Goal: Feedback & Contribution: Leave review/rating

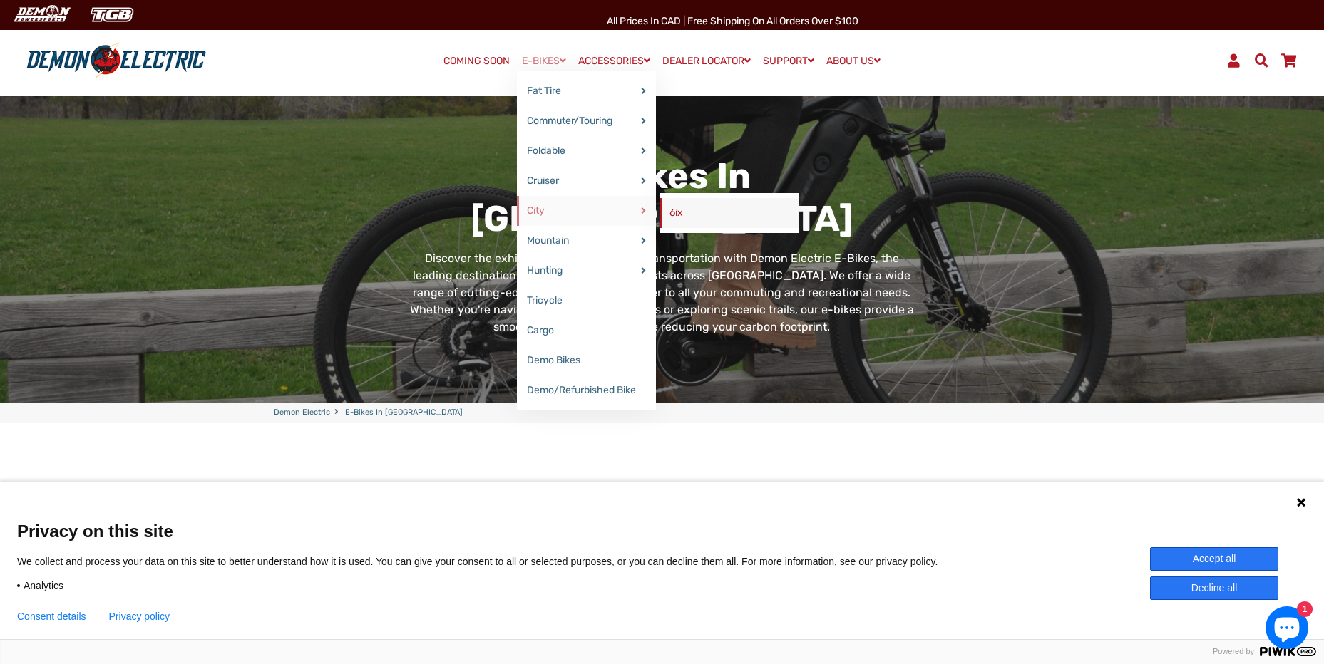
click at [669, 208] on link "6ix" at bounding box center [728, 213] width 139 height 30
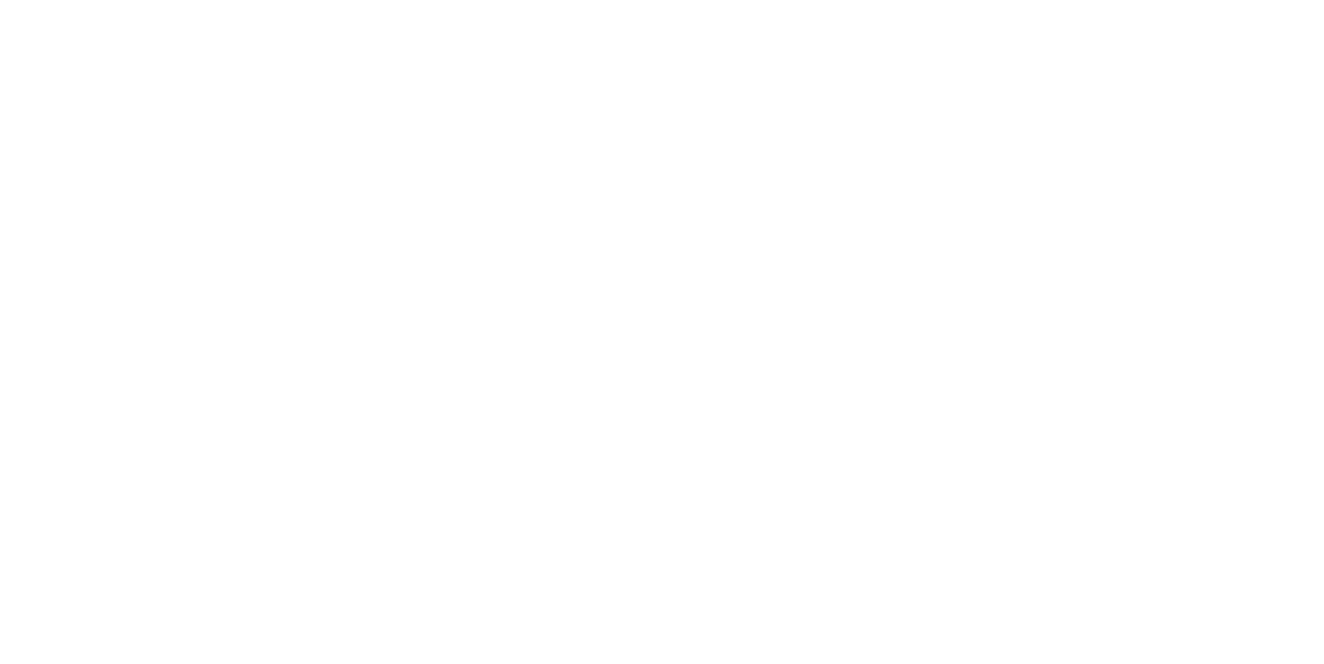
select select "******"
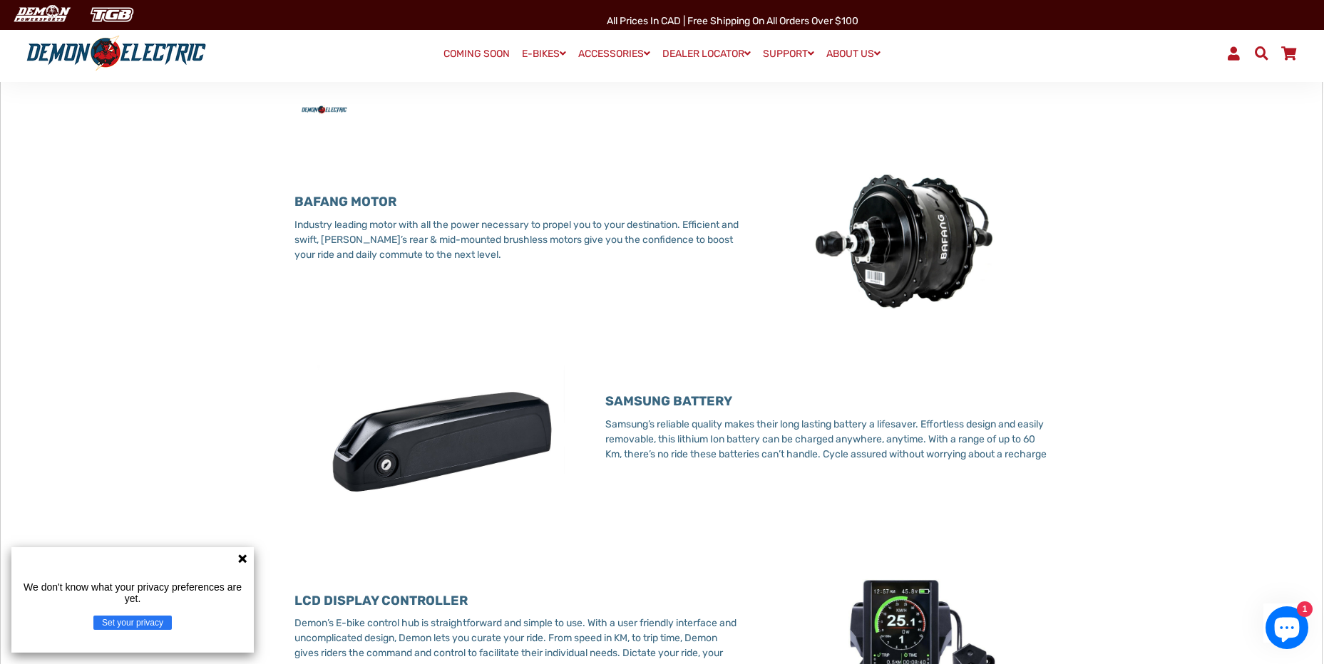
scroll to position [927, 0]
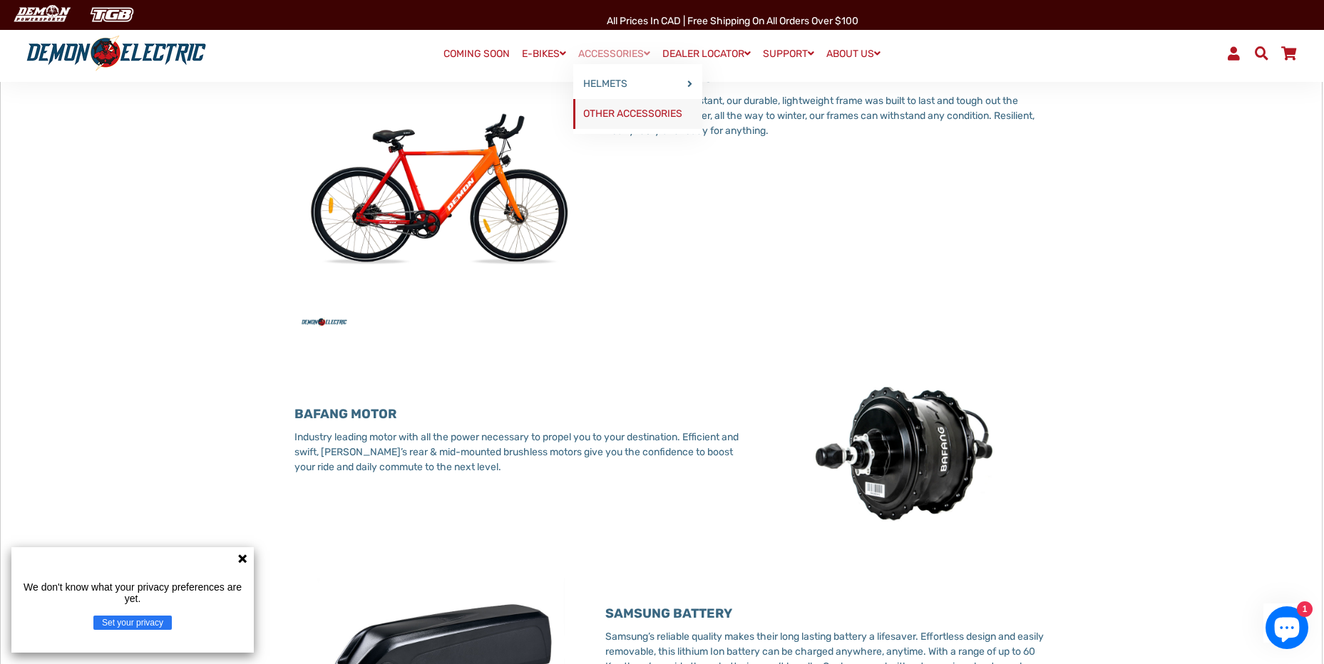
click at [584, 109] on link "OTHER ACCESSORIES" at bounding box center [637, 114] width 129 height 30
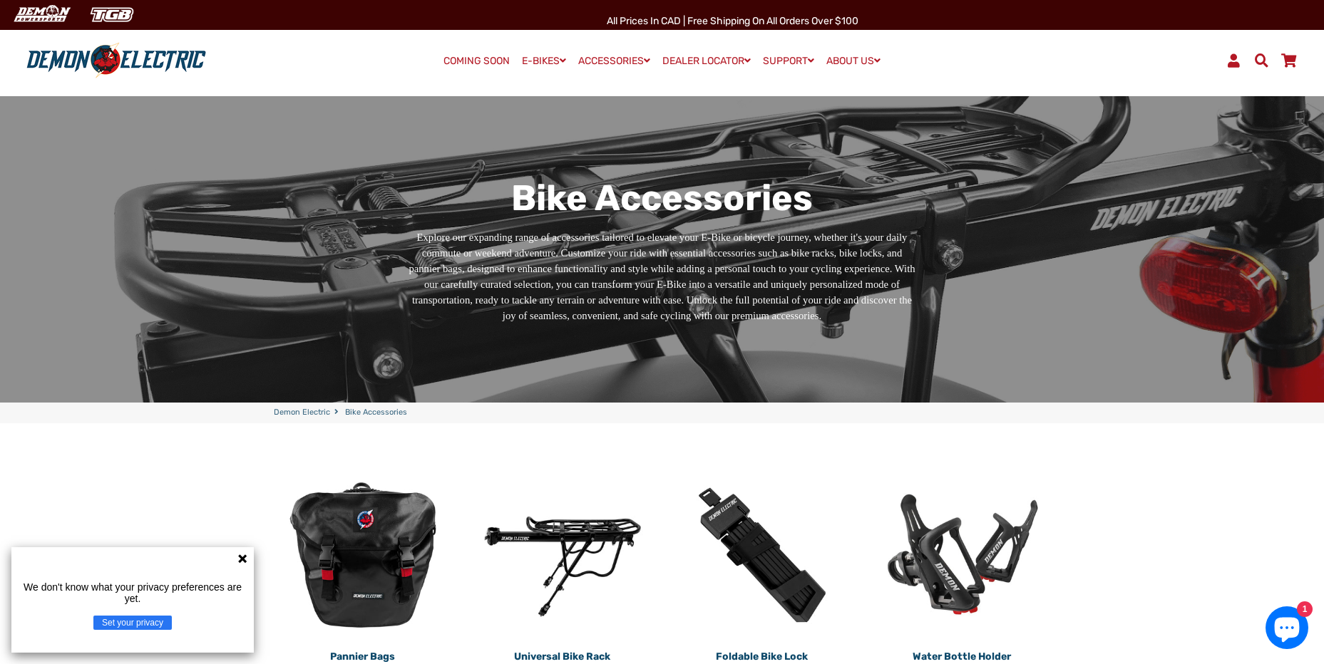
click at [451, 58] on link "COMING SOON" at bounding box center [476, 61] width 76 height 20
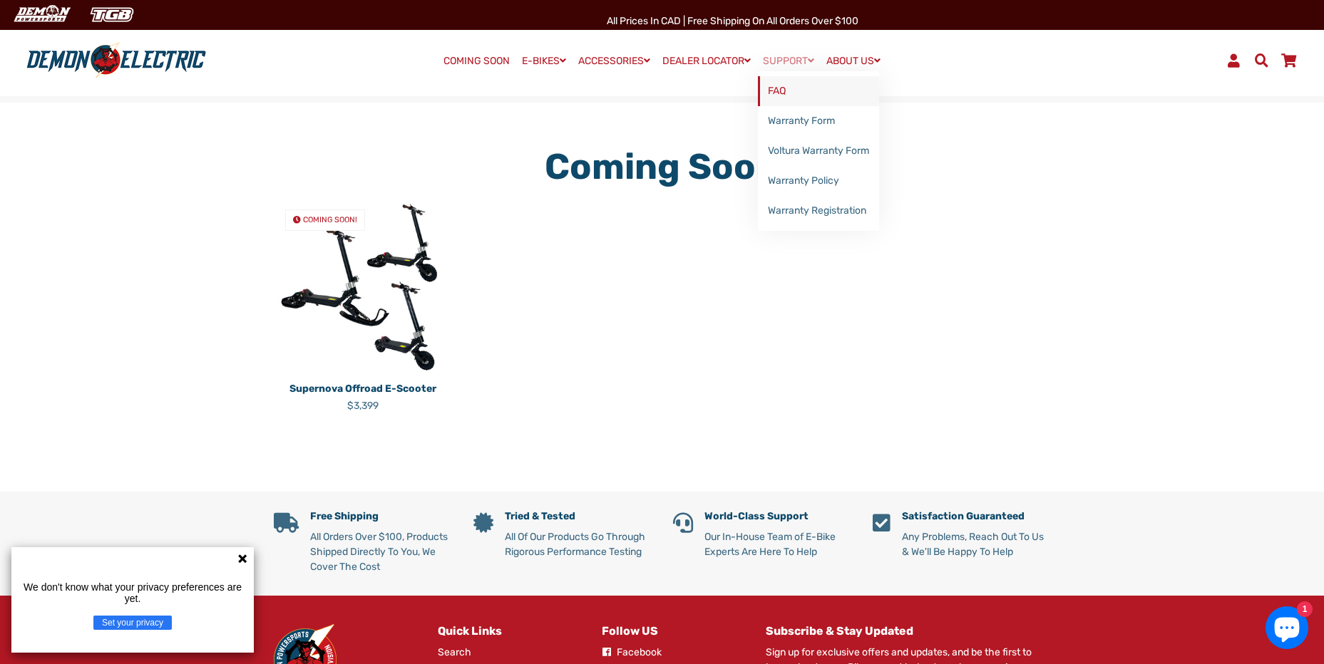
click at [774, 88] on link "FAQ" at bounding box center [818, 91] width 121 height 30
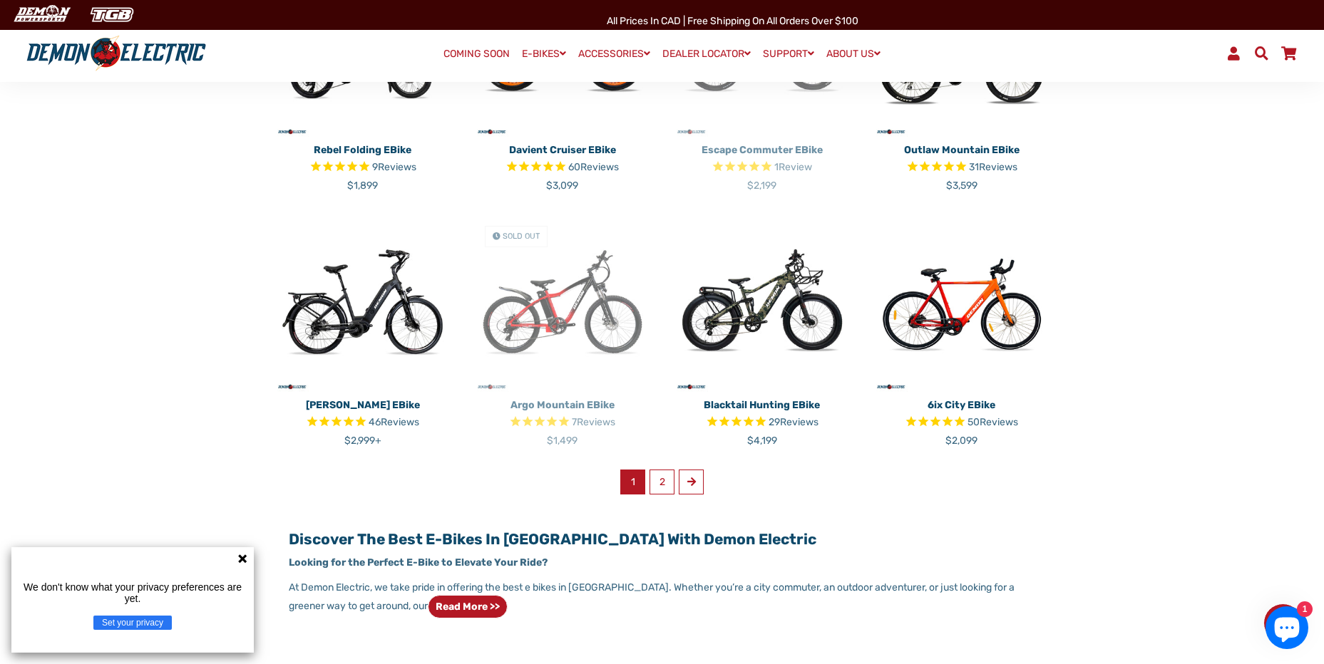
scroll to position [855, 0]
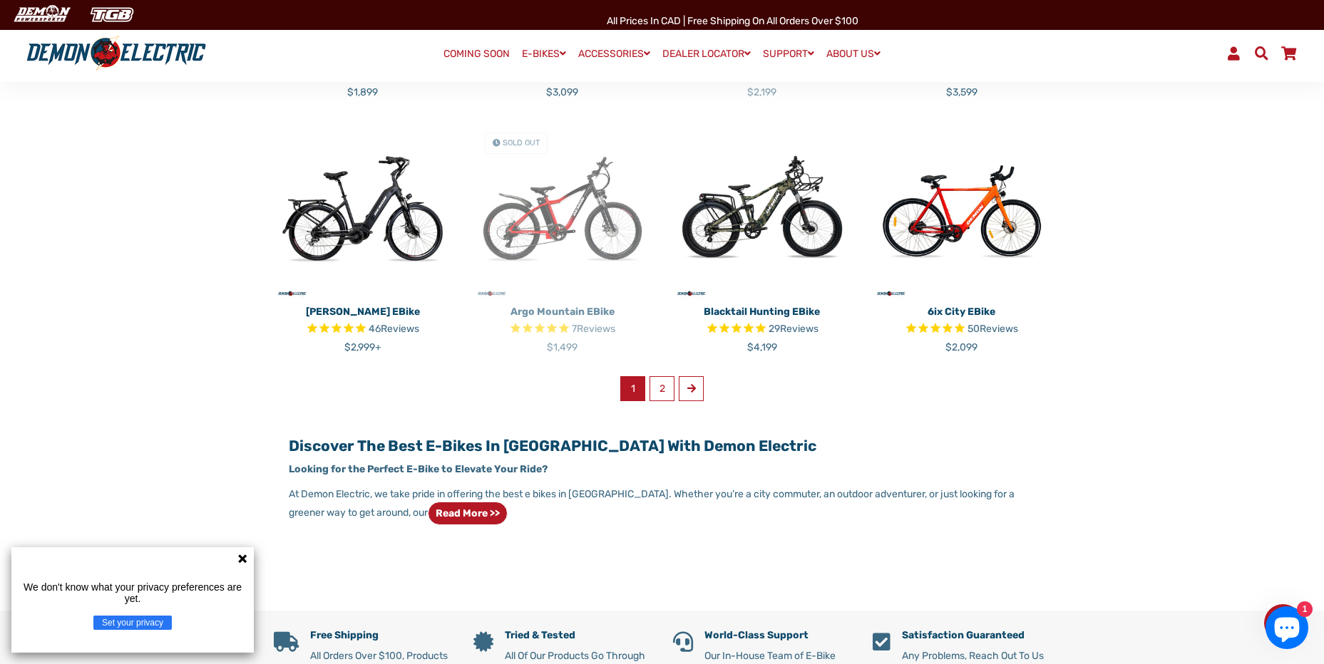
click at [989, 314] on p "6ix City eBike" at bounding box center [961, 311] width 178 height 15
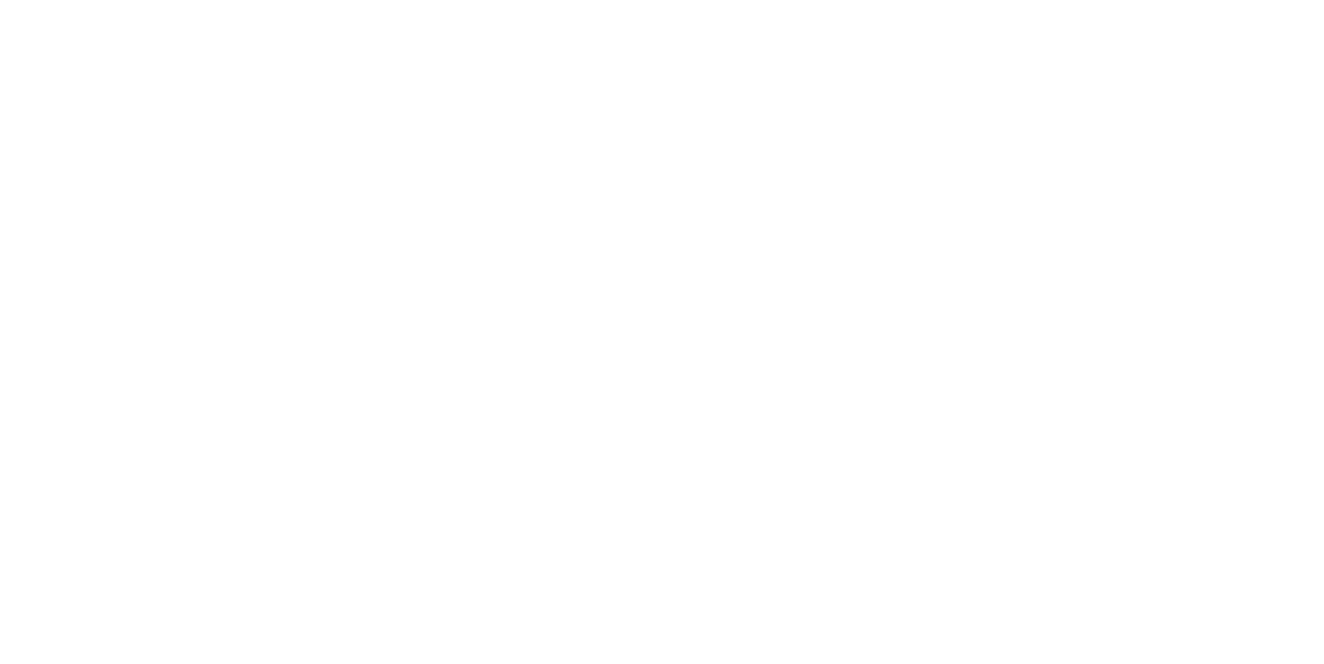
select select "******"
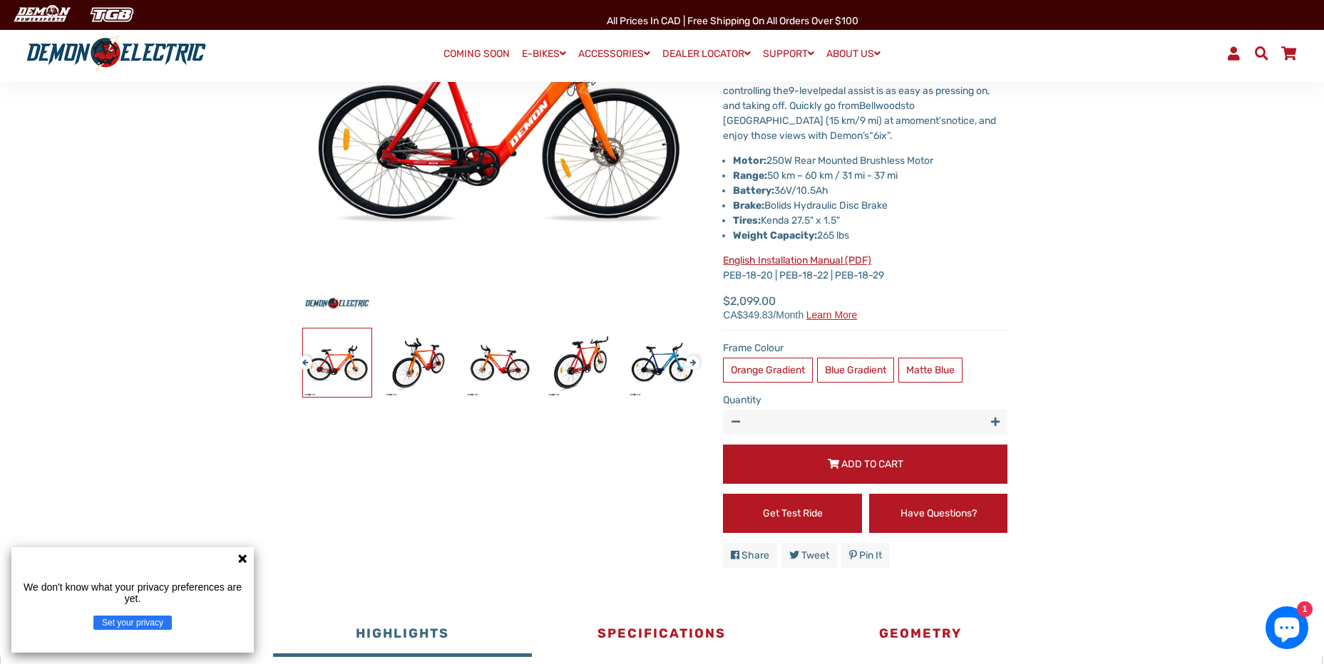
scroll to position [285, 0]
click at [735, 215] on strong "Tires:" at bounding box center [747, 221] width 28 height 12
drag, startPoint x: 735, startPoint y: 217, endPoint x: 831, endPoint y: 223, distance: 96.4
click at [831, 223] on li "Tires: Kenda 27.5" x 1.5"" at bounding box center [870, 221] width 274 height 15
drag, startPoint x: 831, startPoint y: 223, endPoint x: 857, endPoint y: 217, distance: 27.1
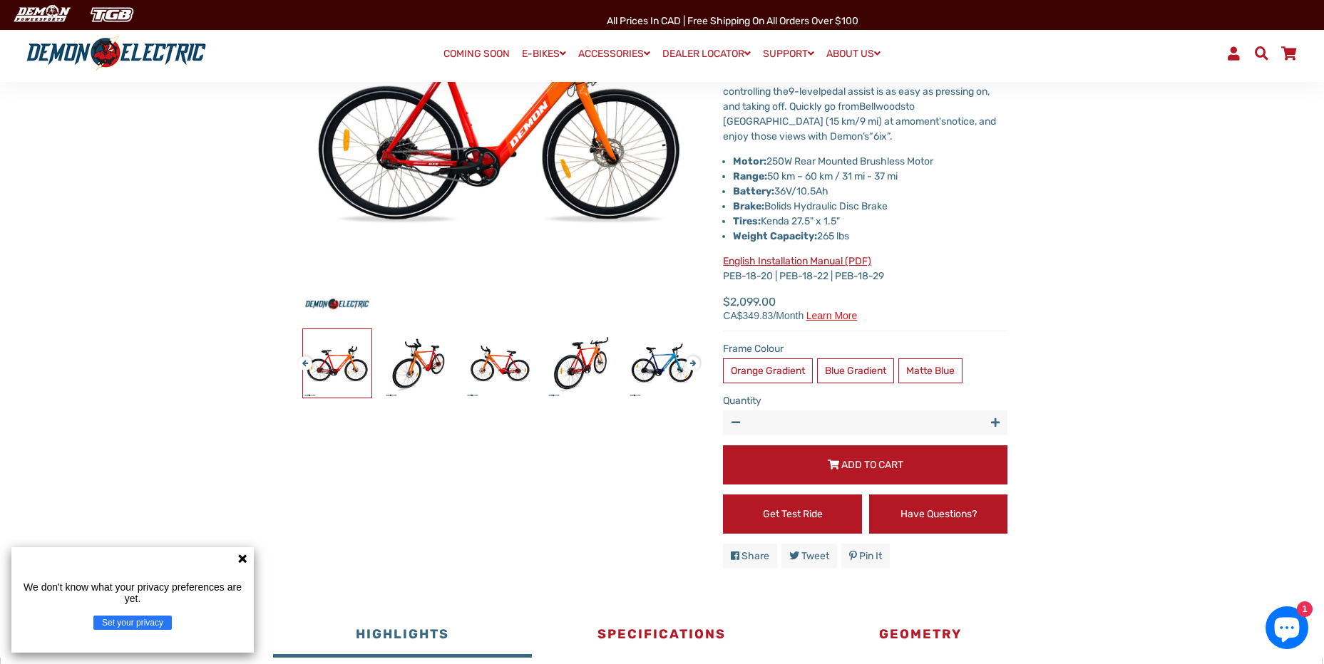
click at [857, 217] on li "Tires: Kenda 27.5" x 1.5"" at bounding box center [870, 221] width 274 height 15
drag, startPoint x: 850, startPoint y: 217, endPoint x: 703, endPoint y: 212, distance: 146.9
click at [703, 212] on div "6ix City eBike 50 Reviews X Fill out the form below to get the latest quote. * …" at bounding box center [854, 244] width 306 height 669
drag, startPoint x: 703, startPoint y: 212, endPoint x: 744, endPoint y: 220, distance: 41.2
click at [744, 220] on strong "Tires:" at bounding box center [747, 221] width 28 height 12
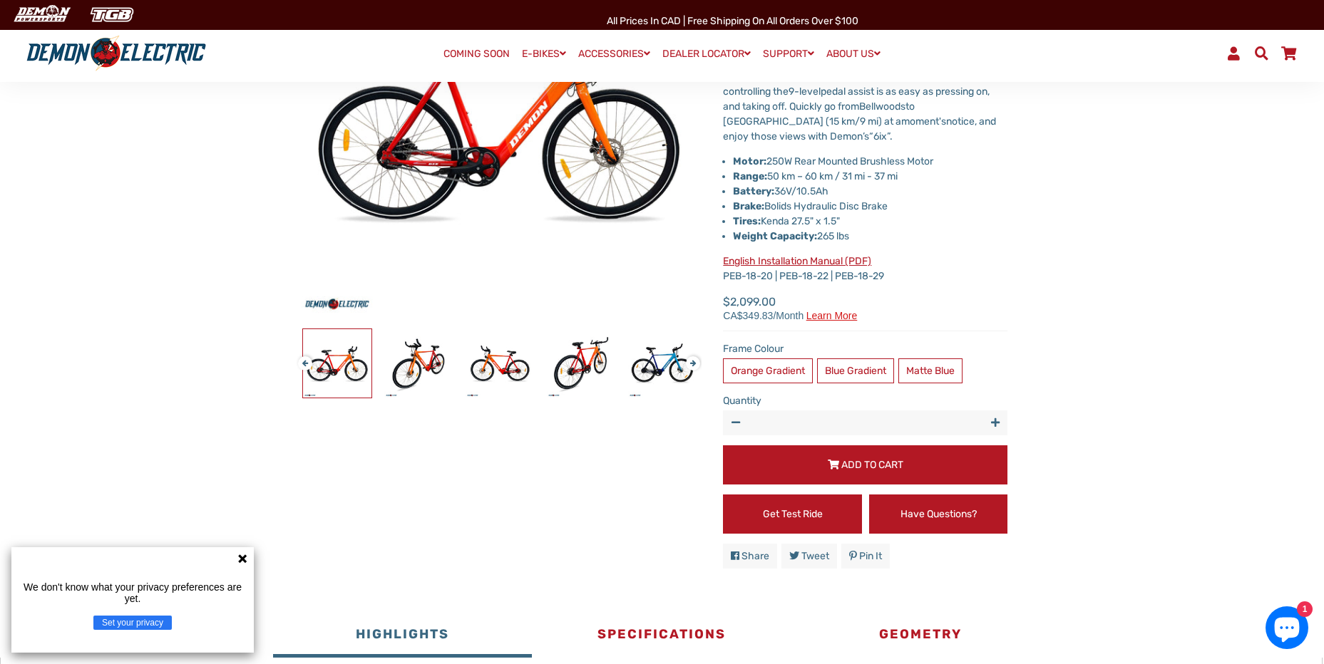
drag, startPoint x: 847, startPoint y: 217, endPoint x: 724, endPoint y: 220, distance: 122.6
click at [733, 220] on li "Tires: Kenda 27.5" x 1.5"" at bounding box center [870, 221] width 274 height 15
drag, startPoint x: 724, startPoint y: 220, endPoint x: 735, endPoint y: 222, distance: 10.9
copy li "Tires: Kenda 27.5" x 1.5""
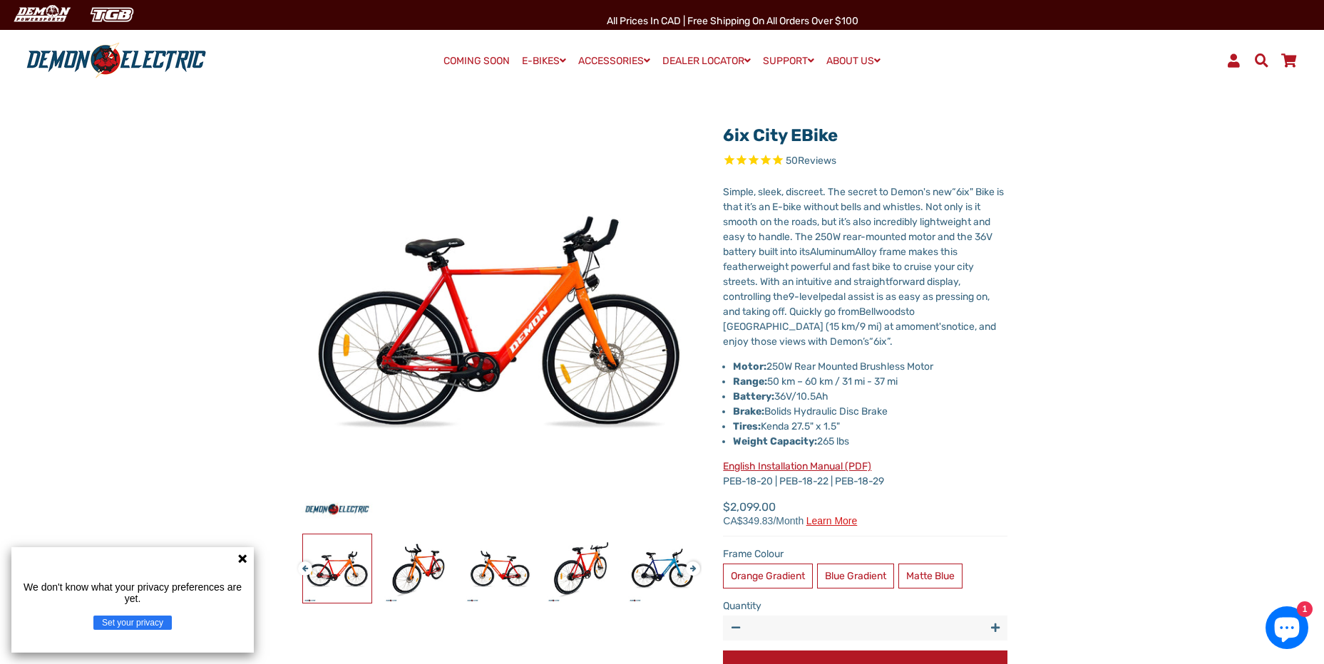
scroll to position [0, 0]
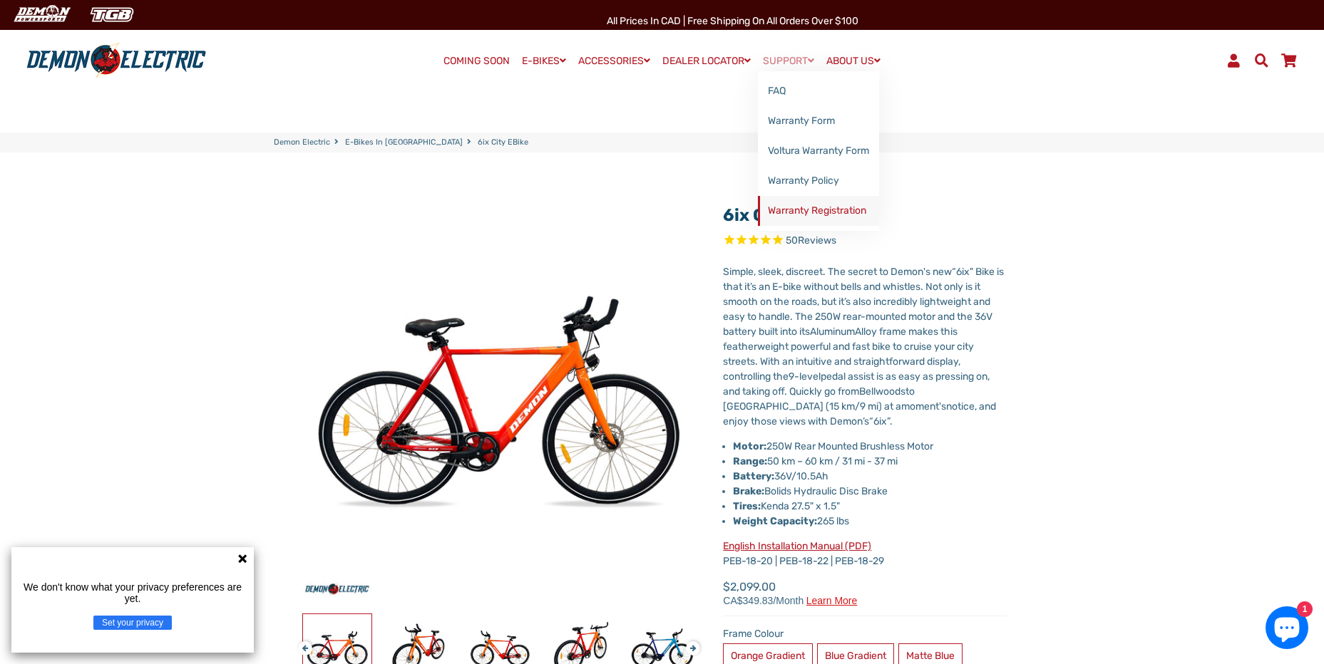
click at [825, 217] on link "Warranty Registration" at bounding box center [818, 211] width 121 height 30
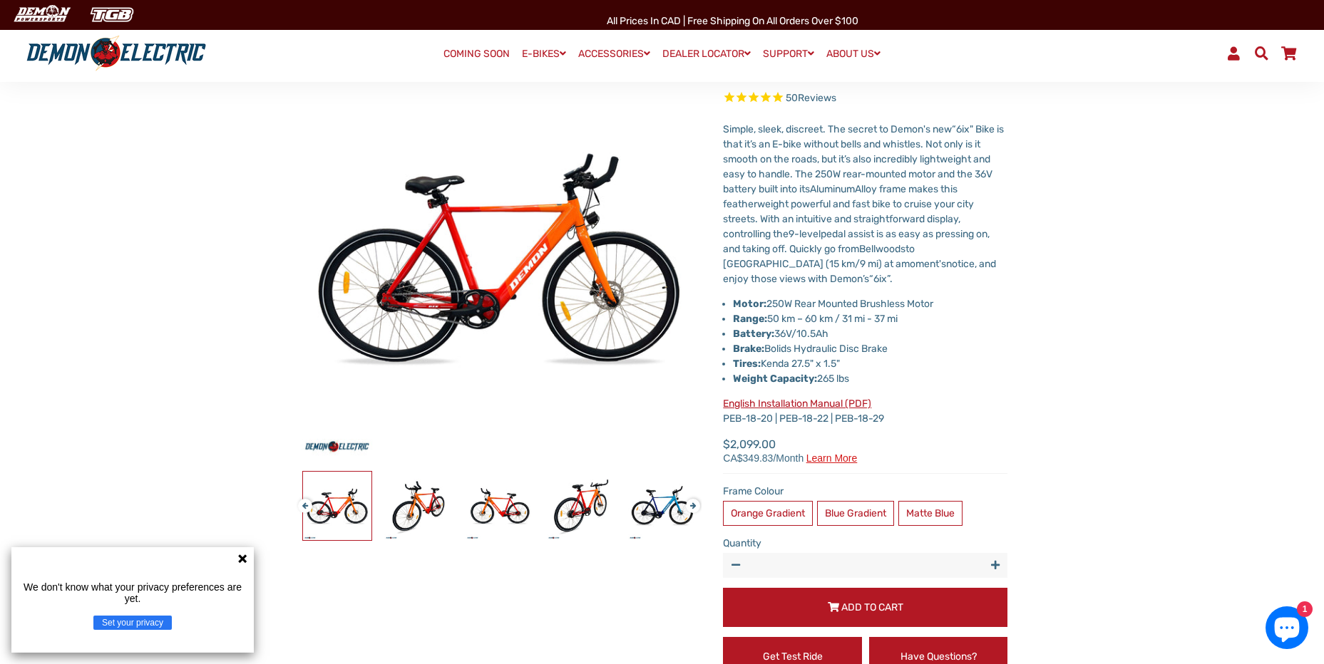
scroll to position [214, 0]
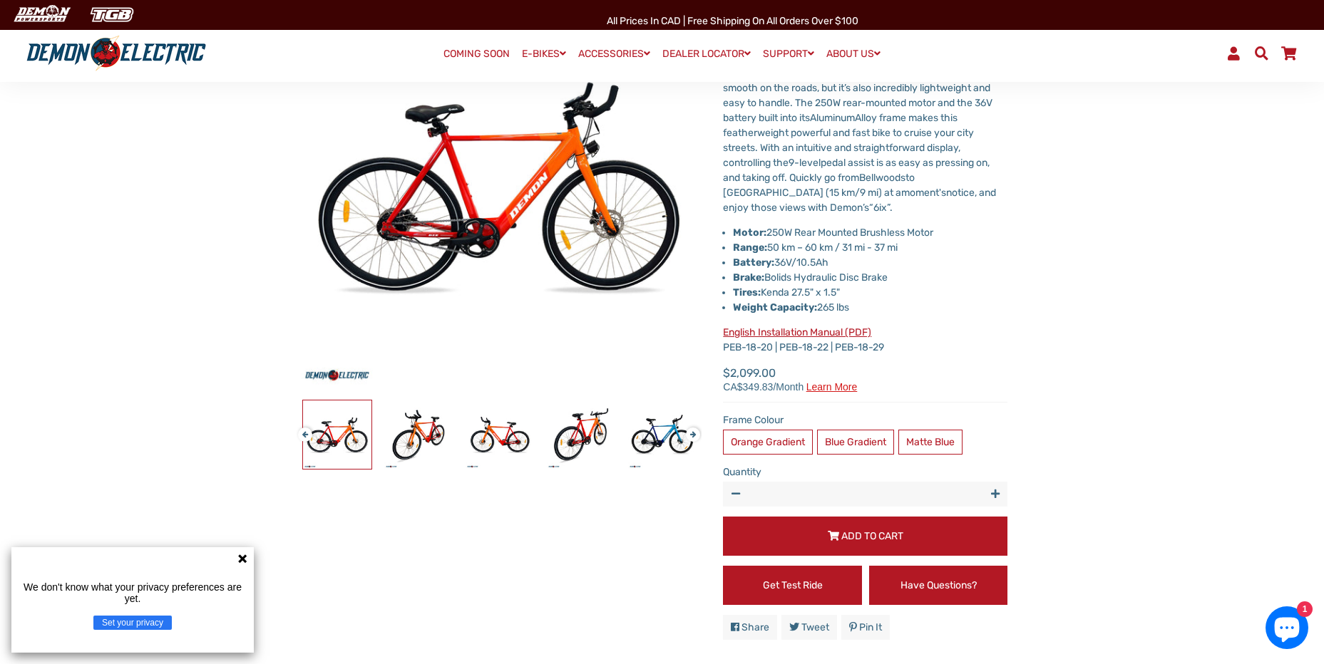
click at [827, 327] on link "English Installation Manual (PDF)" at bounding box center [797, 332] width 148 height 12
click at [850, 47] on link "ABOUT US" at bounding box center [853, 53] width 64 height 21
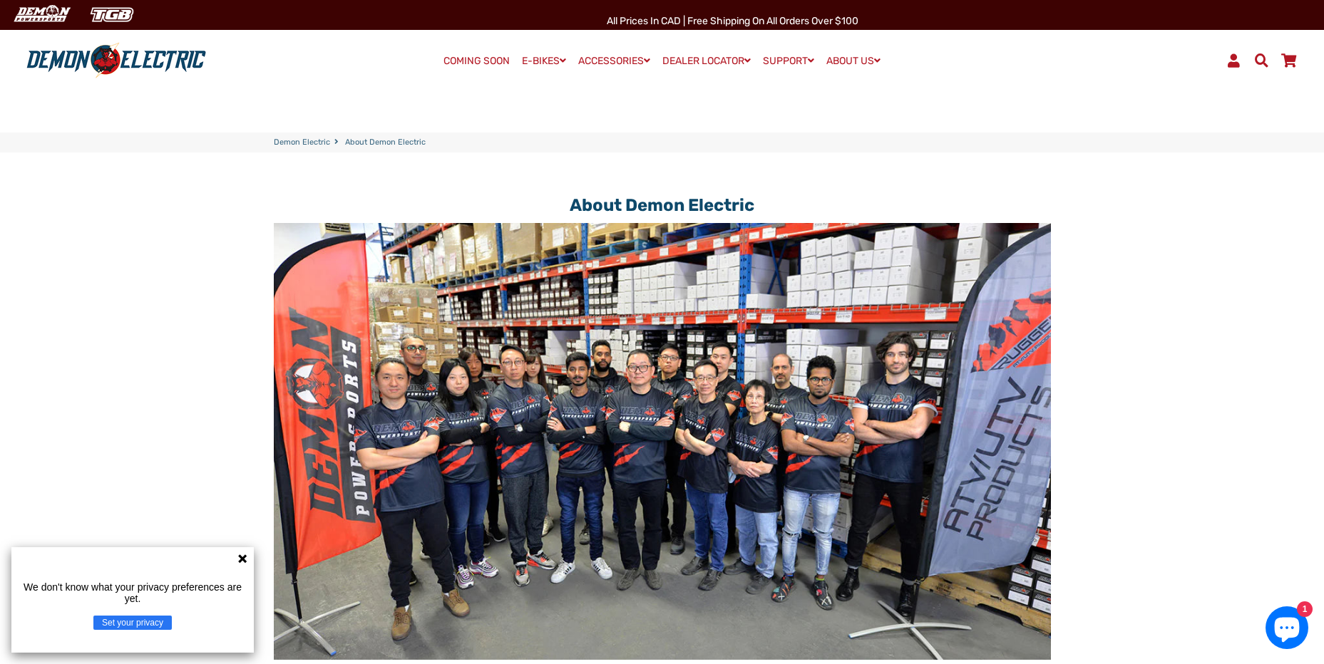
click at [1230, 63] on span at bounding box center [1233, 60] width 17 height 14
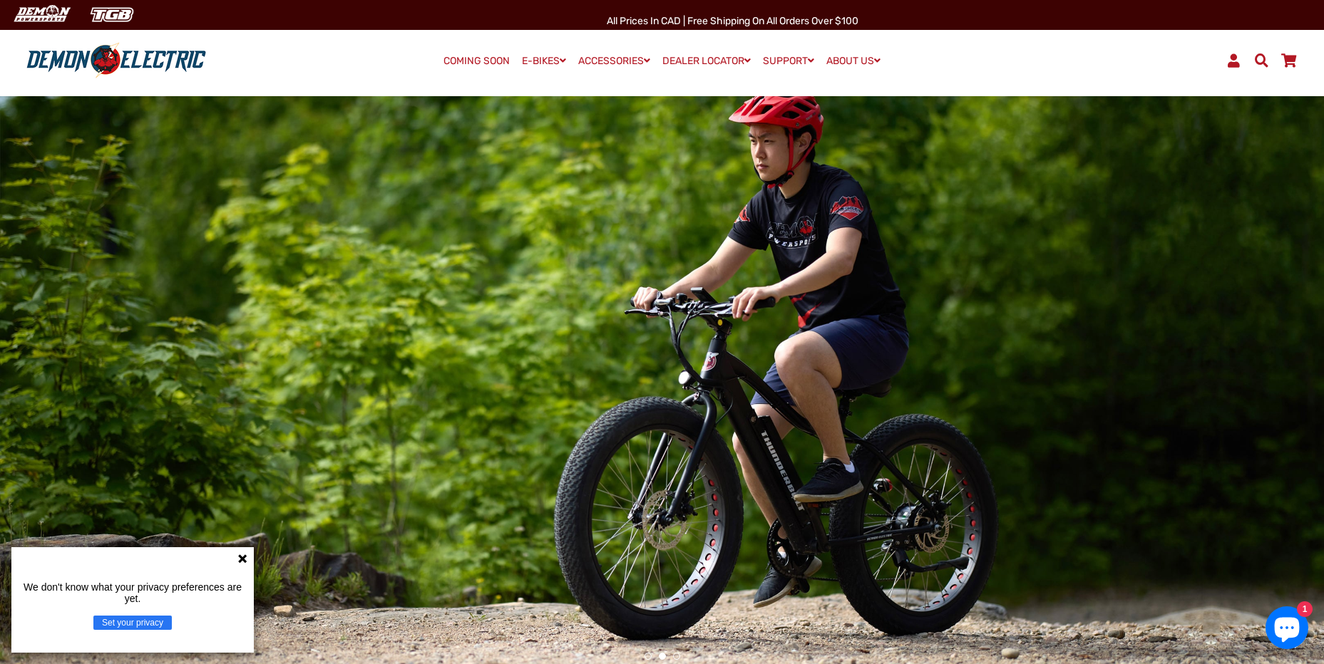
click at [1279, 633] on icon "Chat window" at bounding box center [1286, 630] width 25 height 25
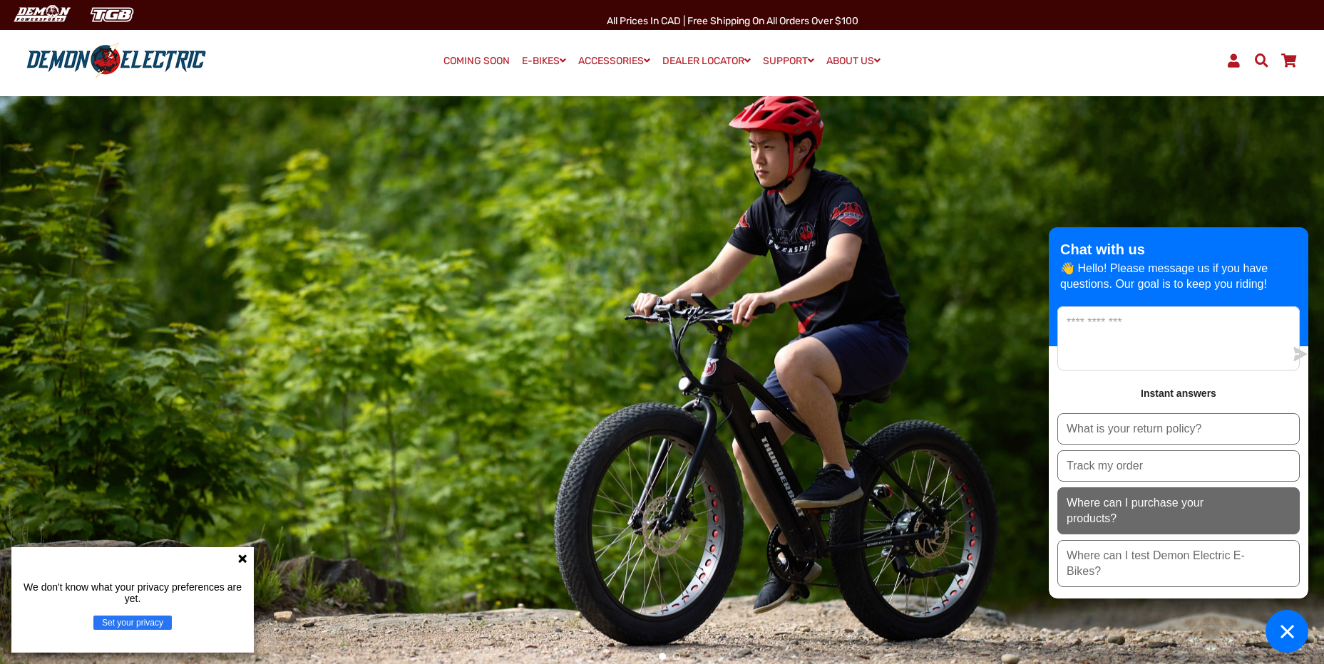
scroll to position [71, 0]
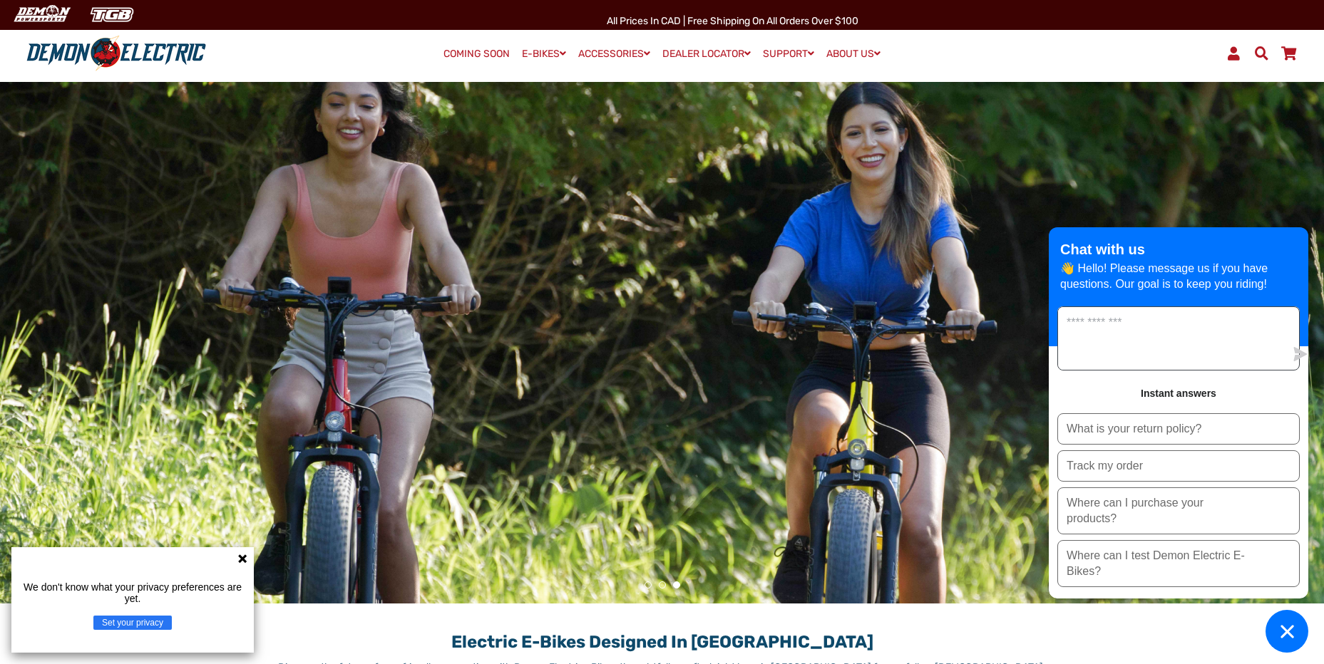
click at [1172, 339] on textarea "Message us" at bounding box center [1171, 338] width 227 height 63
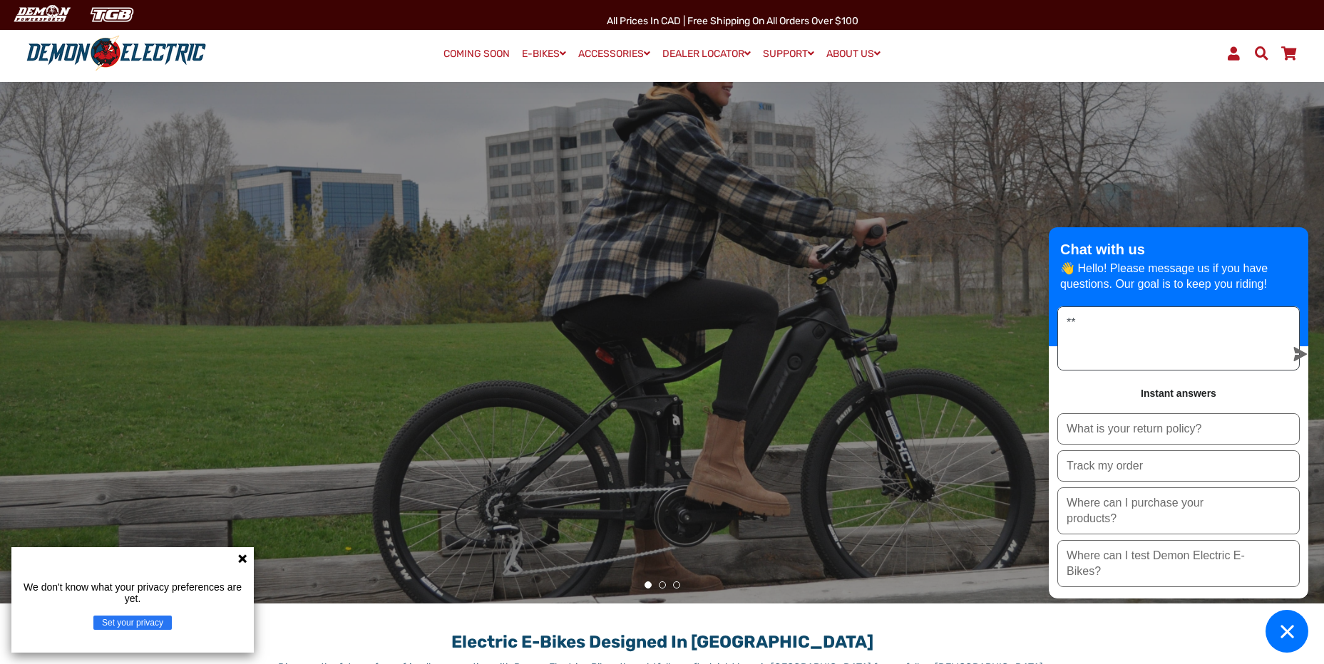
type textarea "*"
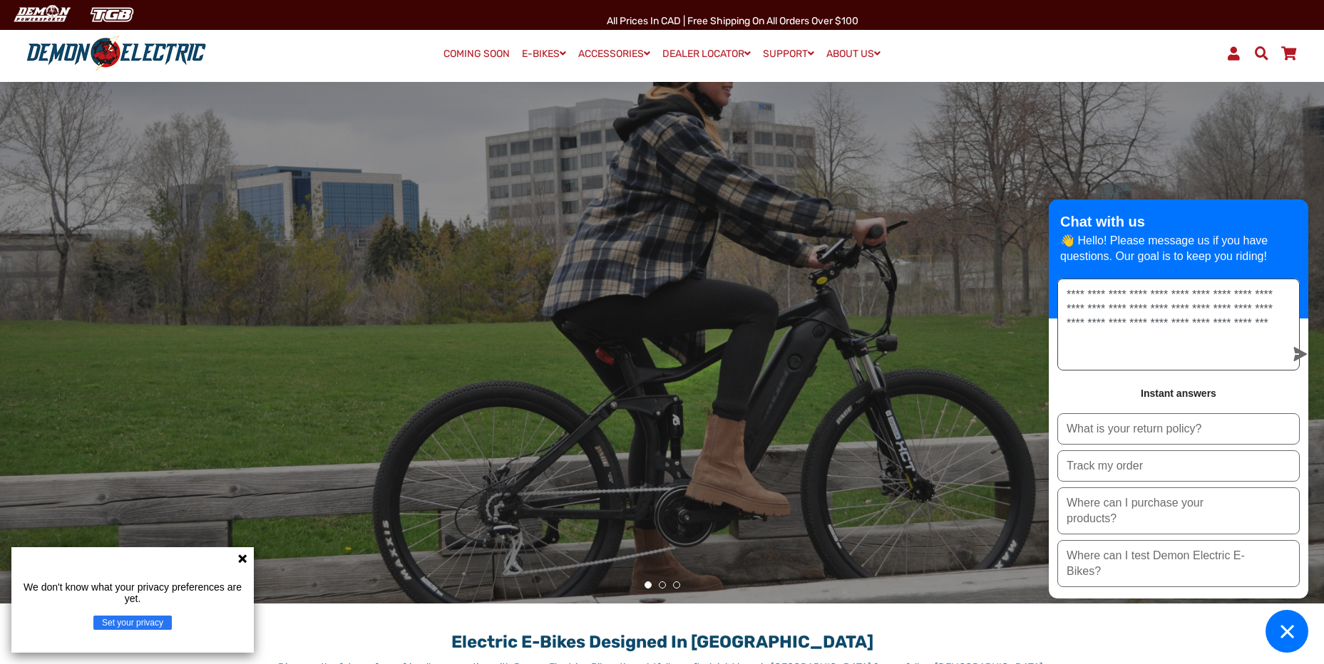
type textarea "**********"
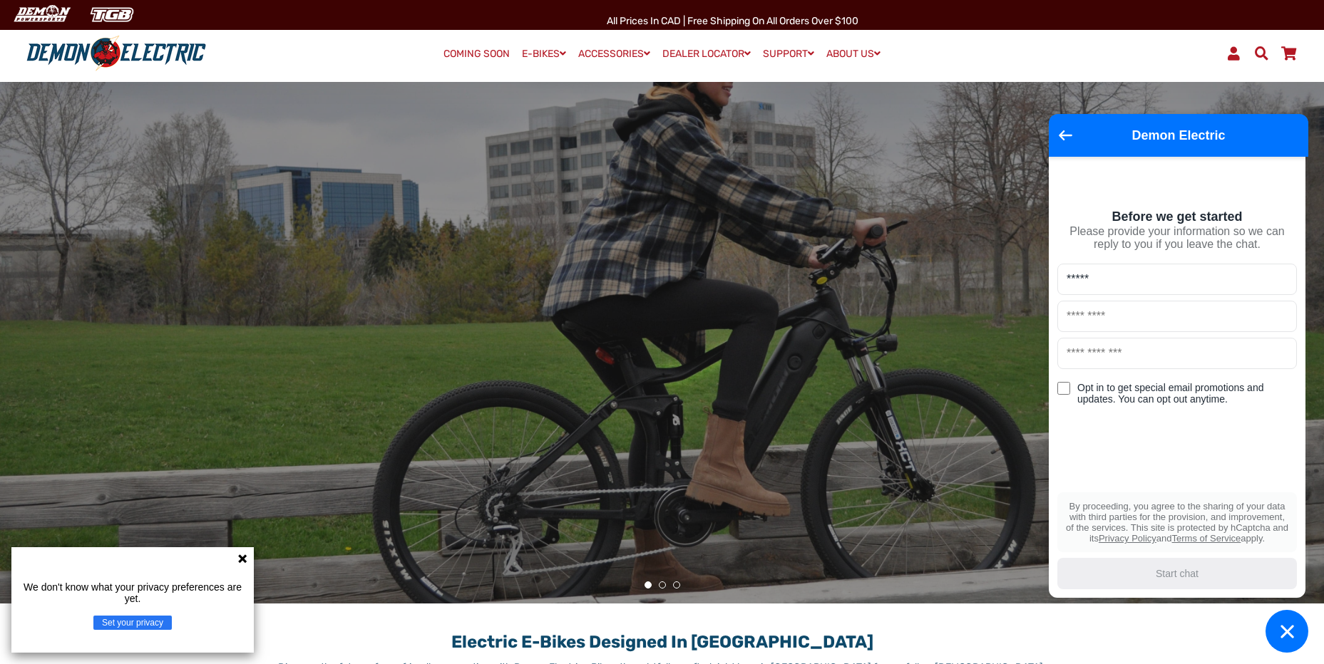
type input "*****"
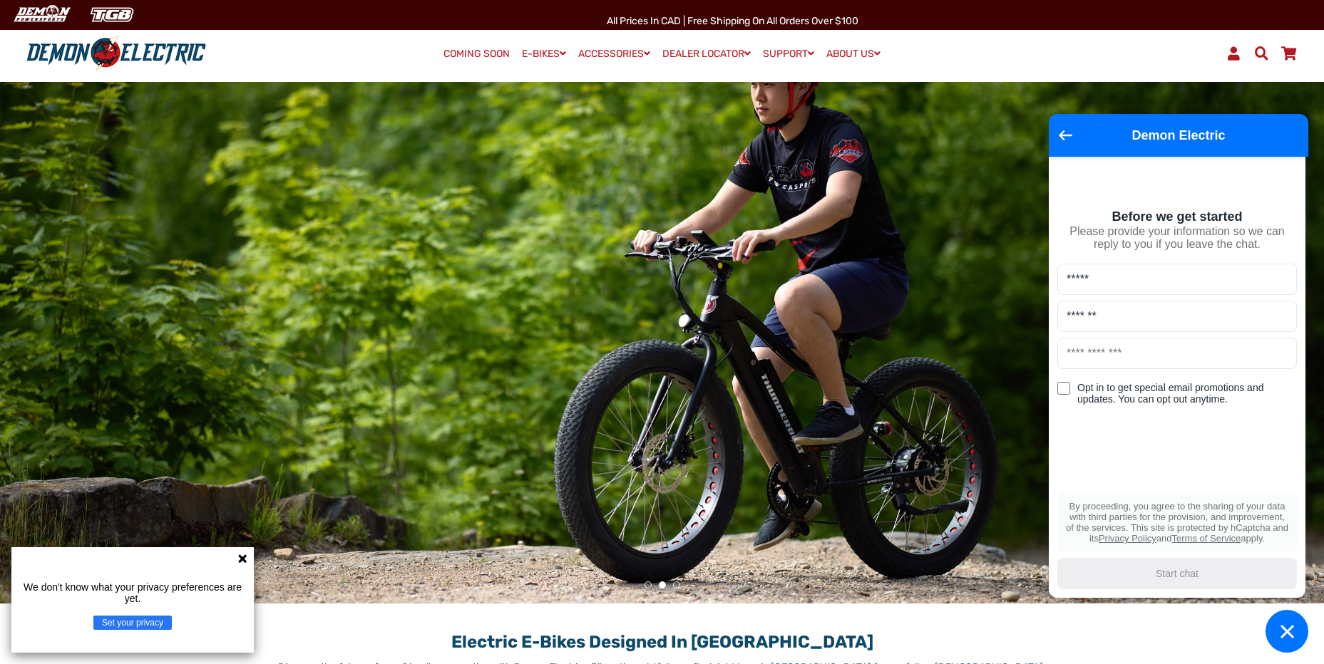
type input "*******"
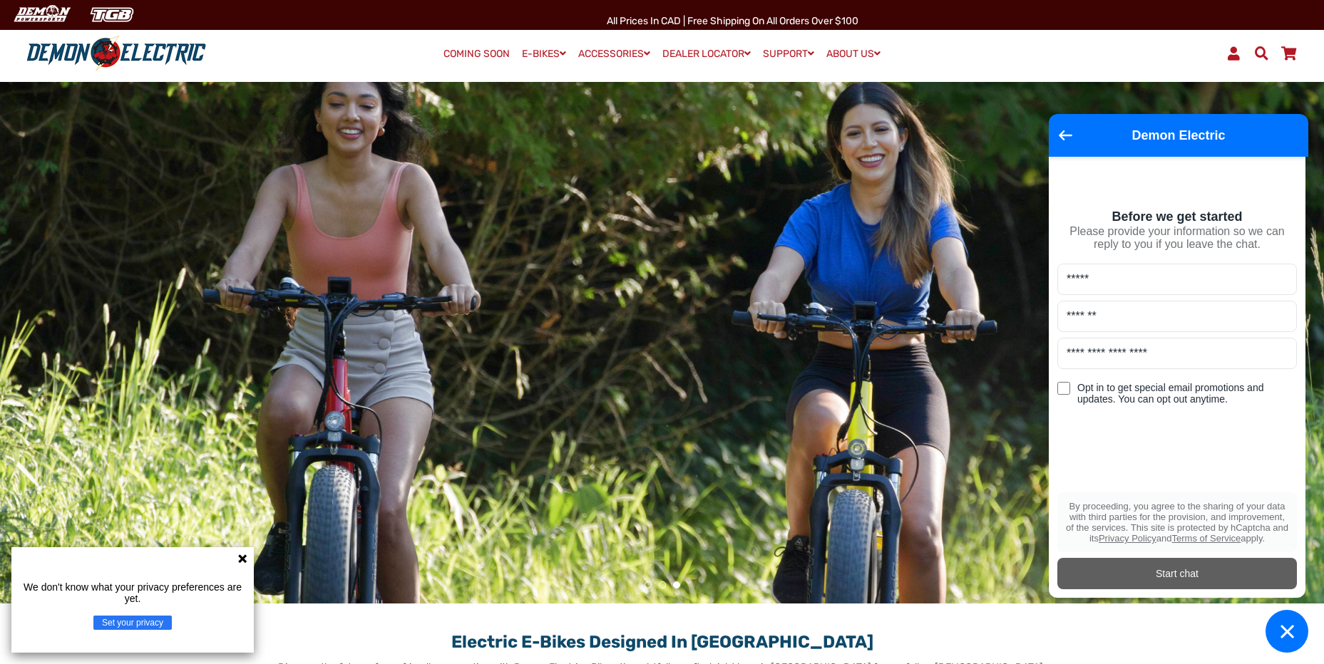
type input "**********"
click at [1192, 579] on div "Start chat" at bounding box center [1177, 574] width 222 height 16
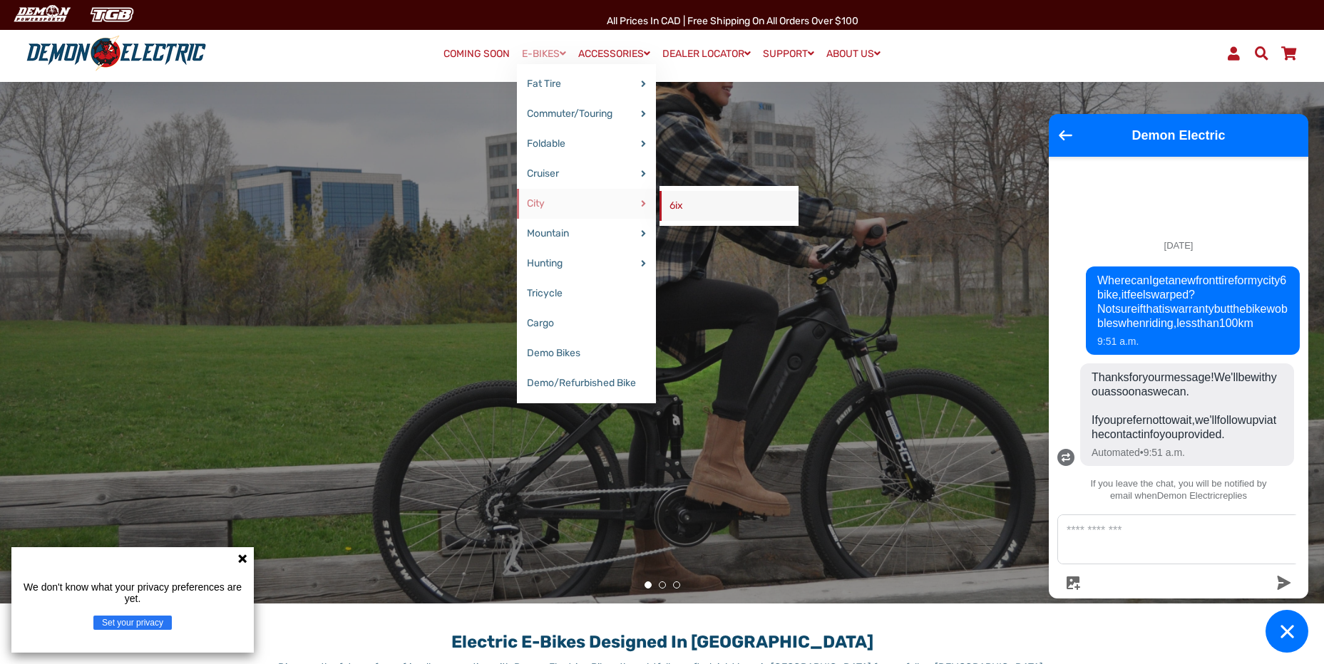
click at [696, 214] on link "6ix" at bounding box center [728, 206] width 139 height 30
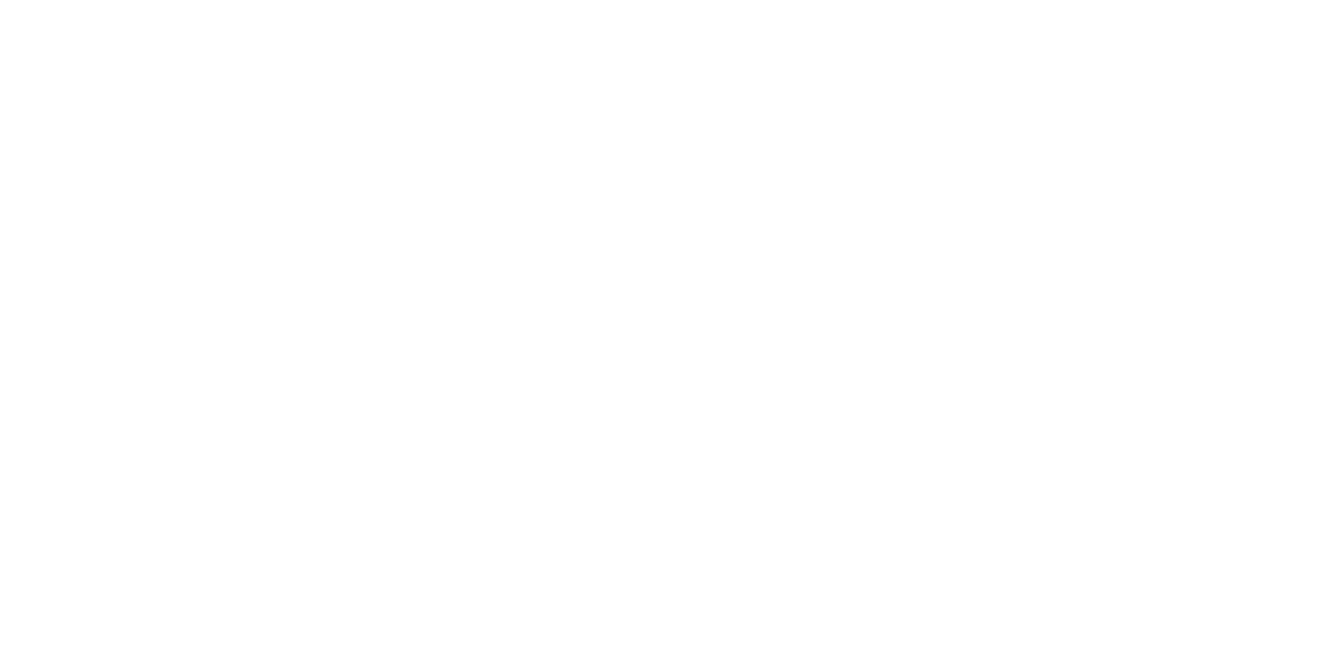
select select "******"
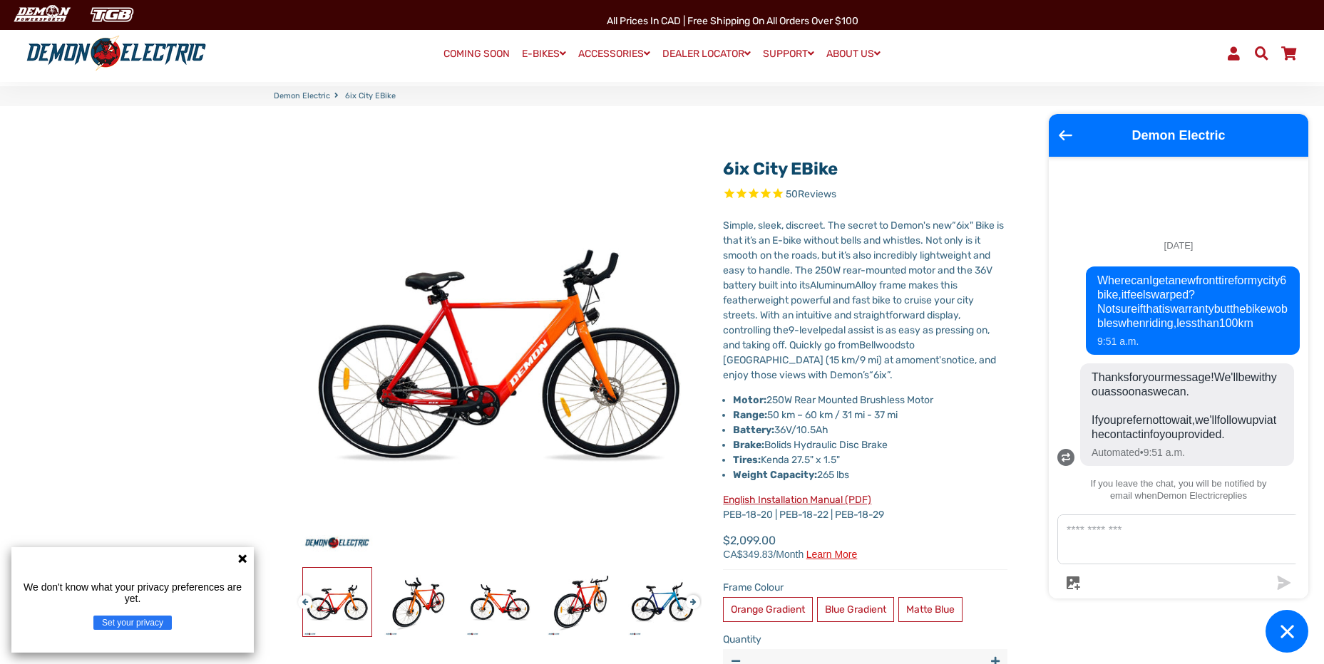
scroll to position [71, 0]
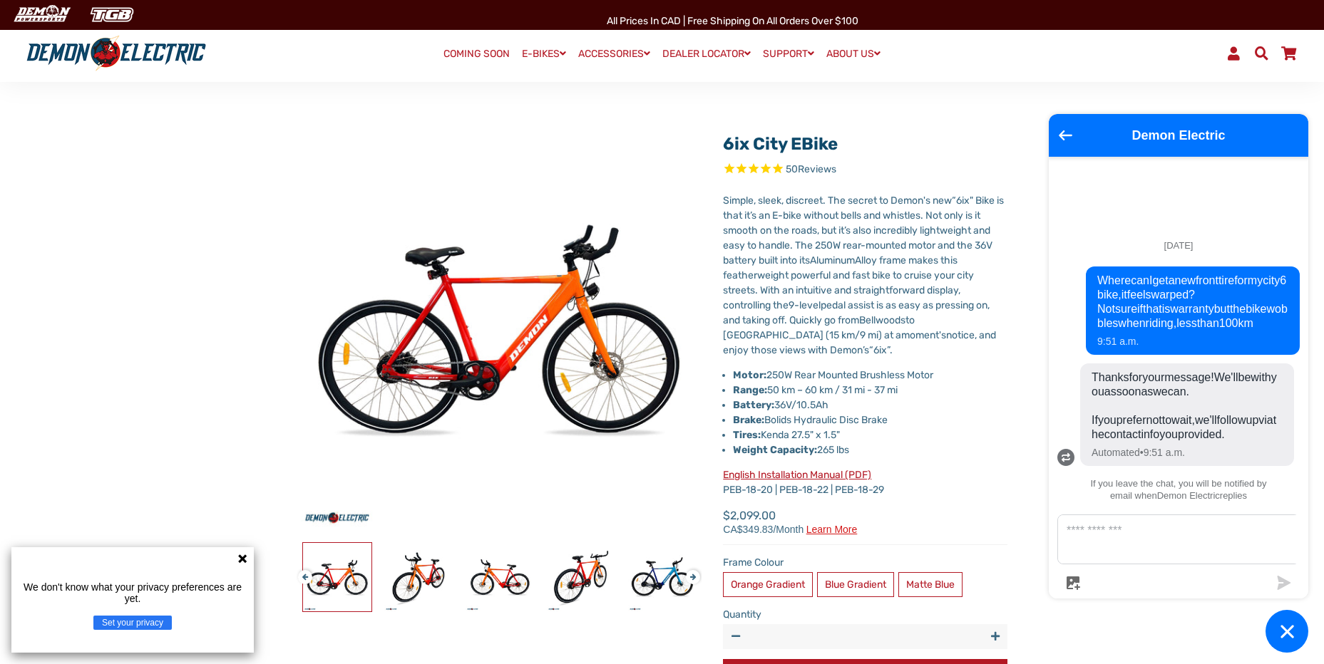
click at [814, 470] on link "English Installation Manual (PDF)" at bounding box center [797, 475] width 148 height 12
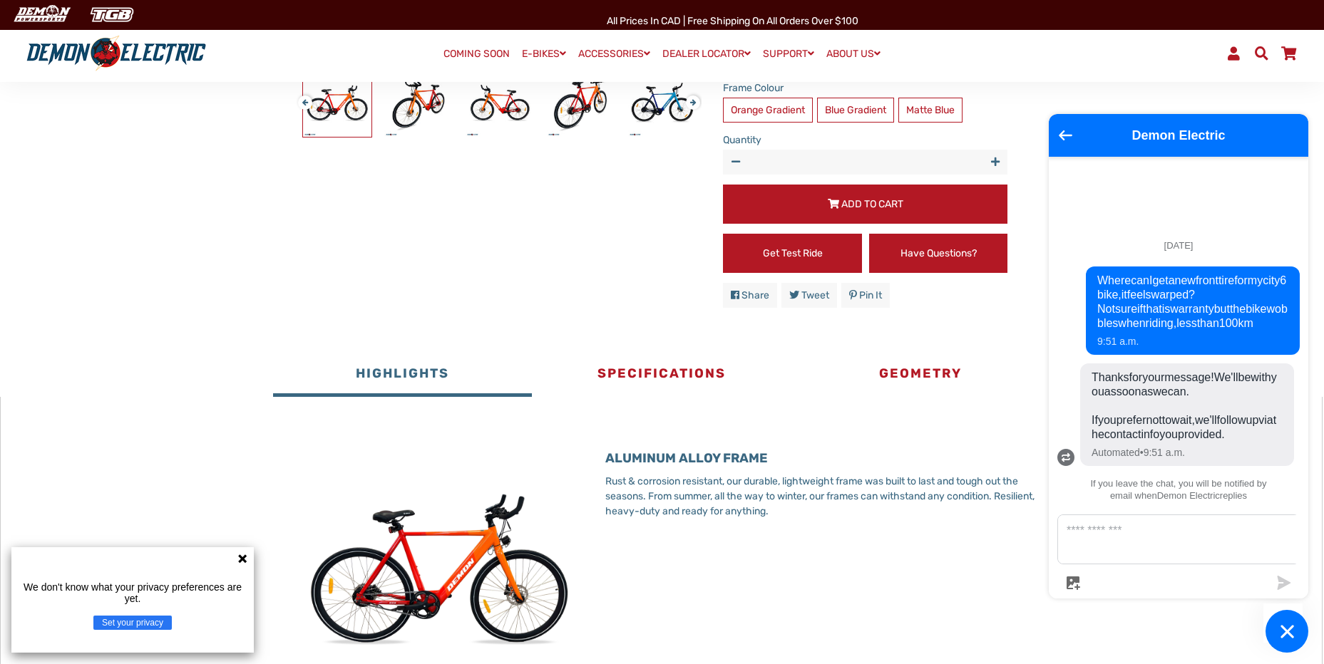
scroll to position [641, 0]
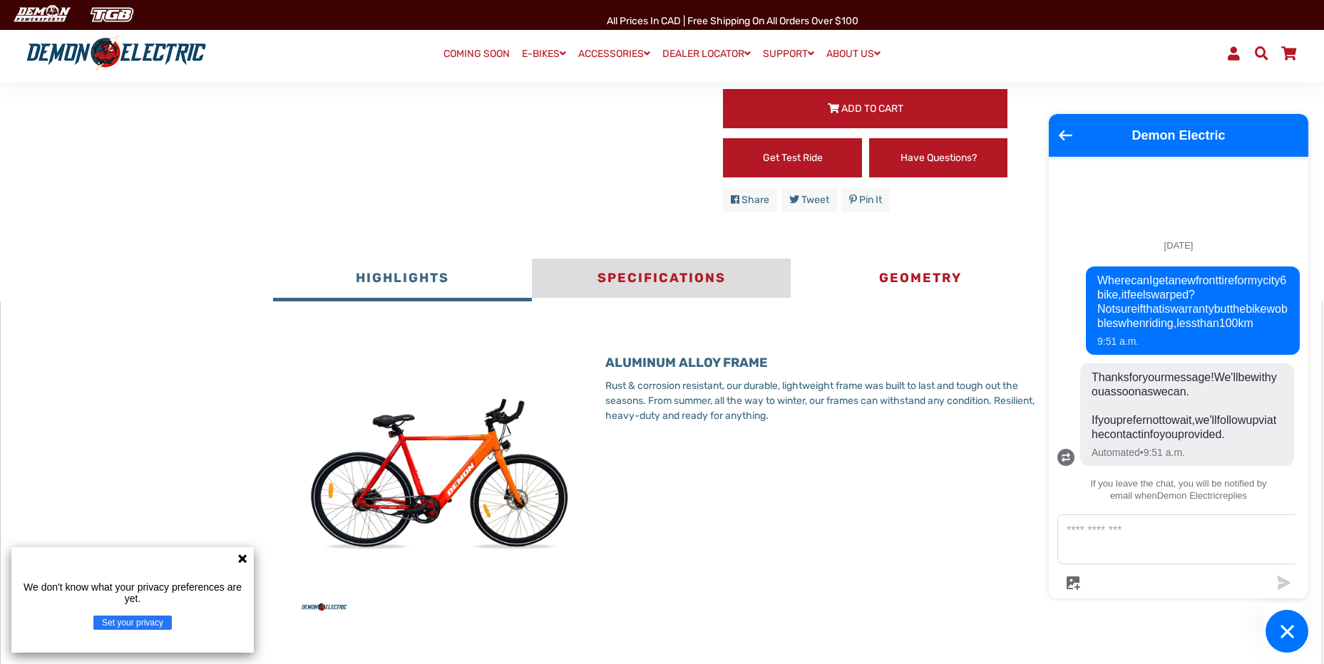
click at [659, 269] on button "Specifications" at bounding box center [661, 280] width 259 height 43
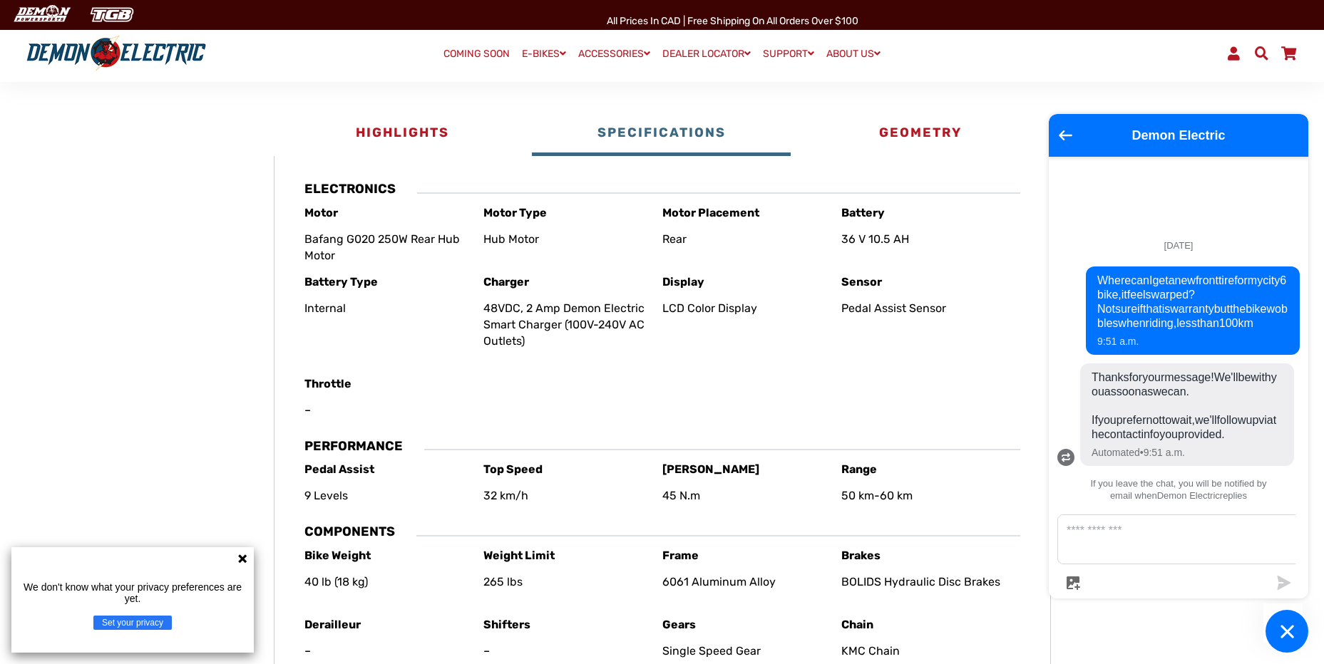
scroll to position [784, 0]
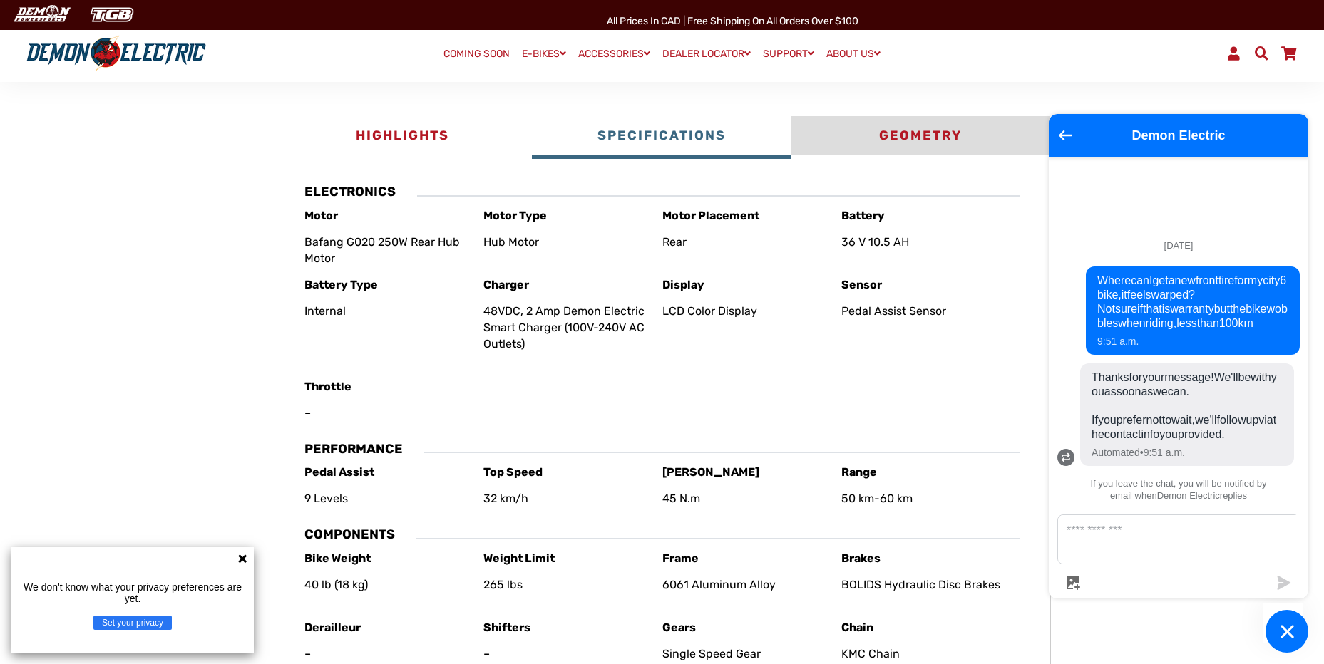
click at [934, 132] on button "Geometry" at bounding box center [919, 137] width 259 height 43
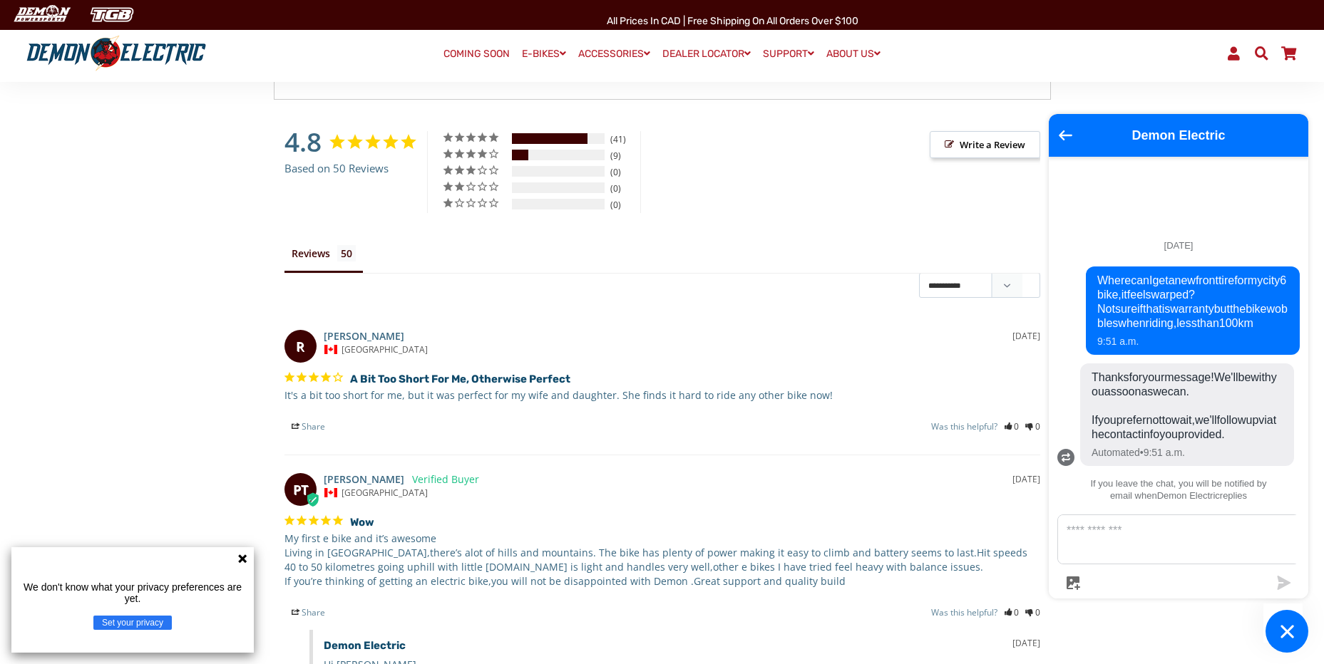
scroll to position [1354, 0]
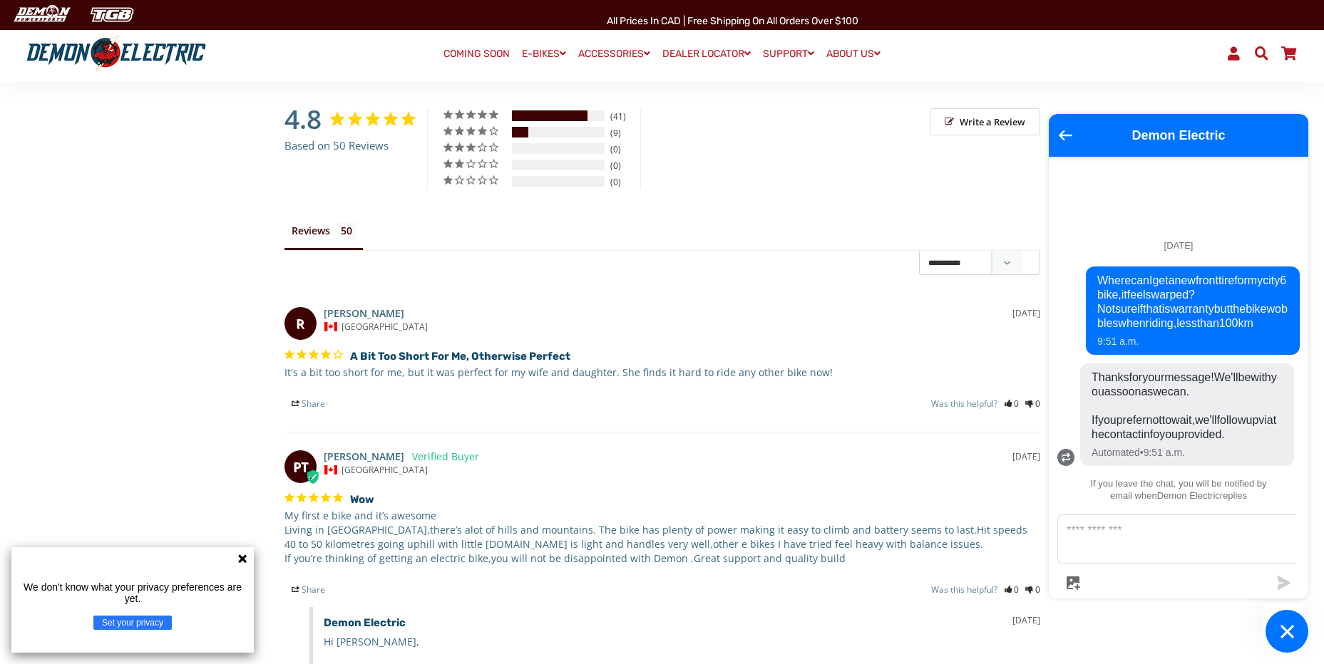
click at [989, 127] on span "Write a Review" at bounding box center [984, 121] width 110 height 27
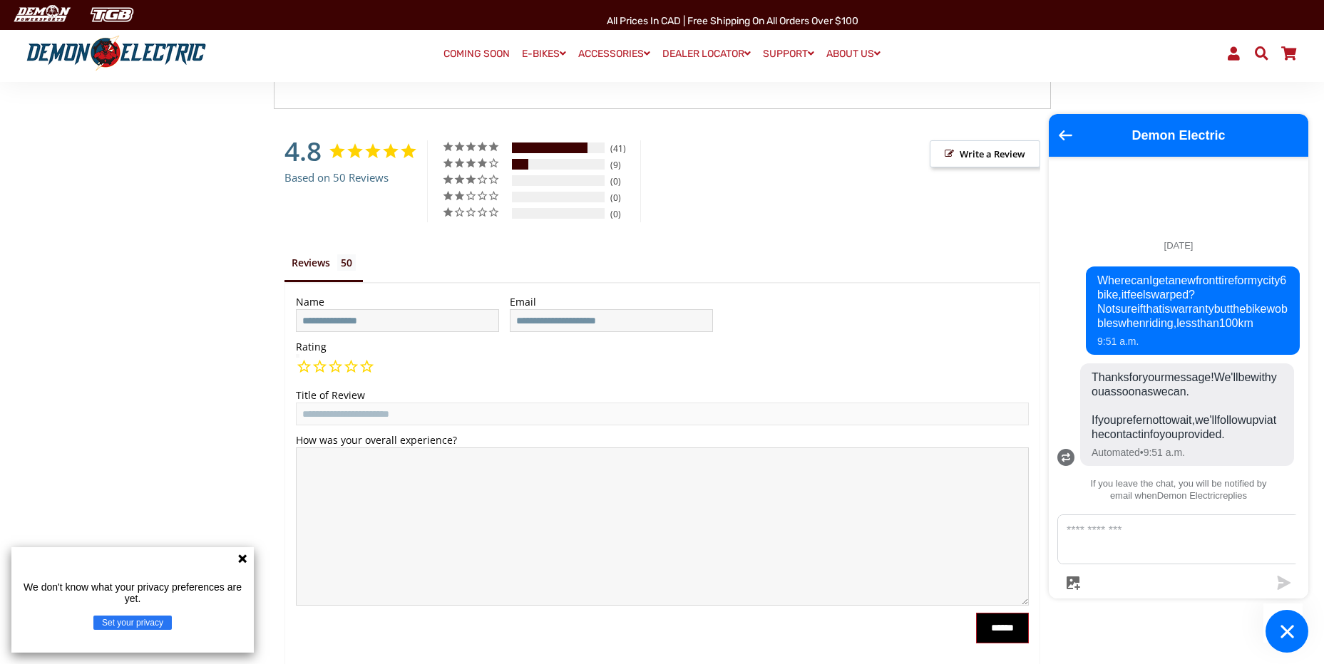
scroll to position [1319, 0]
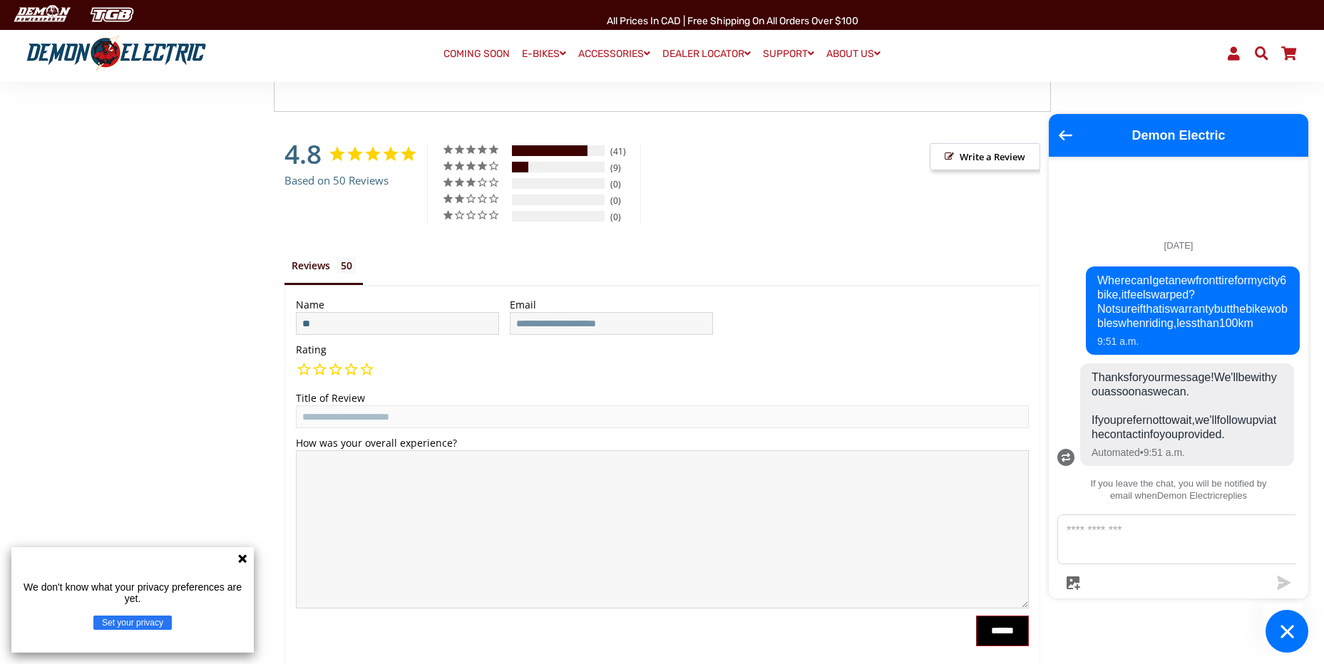
type input "*"
type input "*****"
type input "**********"
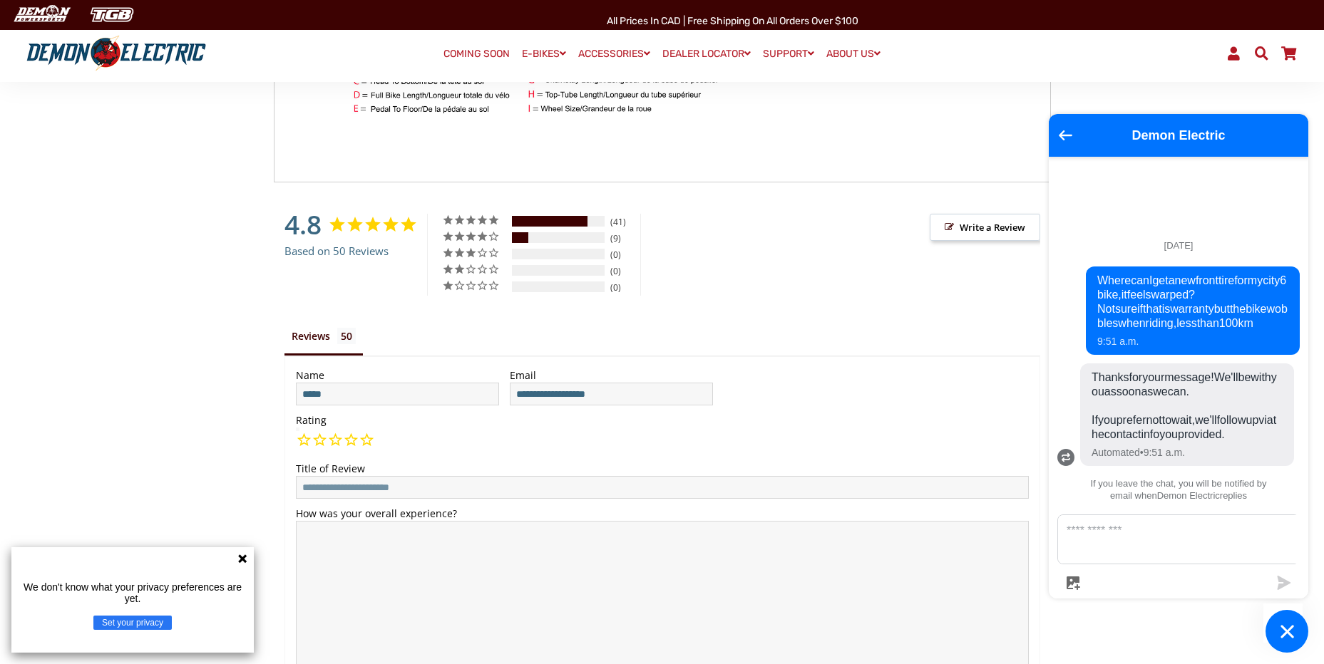
scroll to position [1248, 0]
click at [594, 484] on input "Title of Review" at bounding box center [662, 488] width 733 height 23
type input "**********"
type textarea "**********"
click at [1189, 537] on textarea "Message us" at bounding box center [1187, 539] width 258 height 48
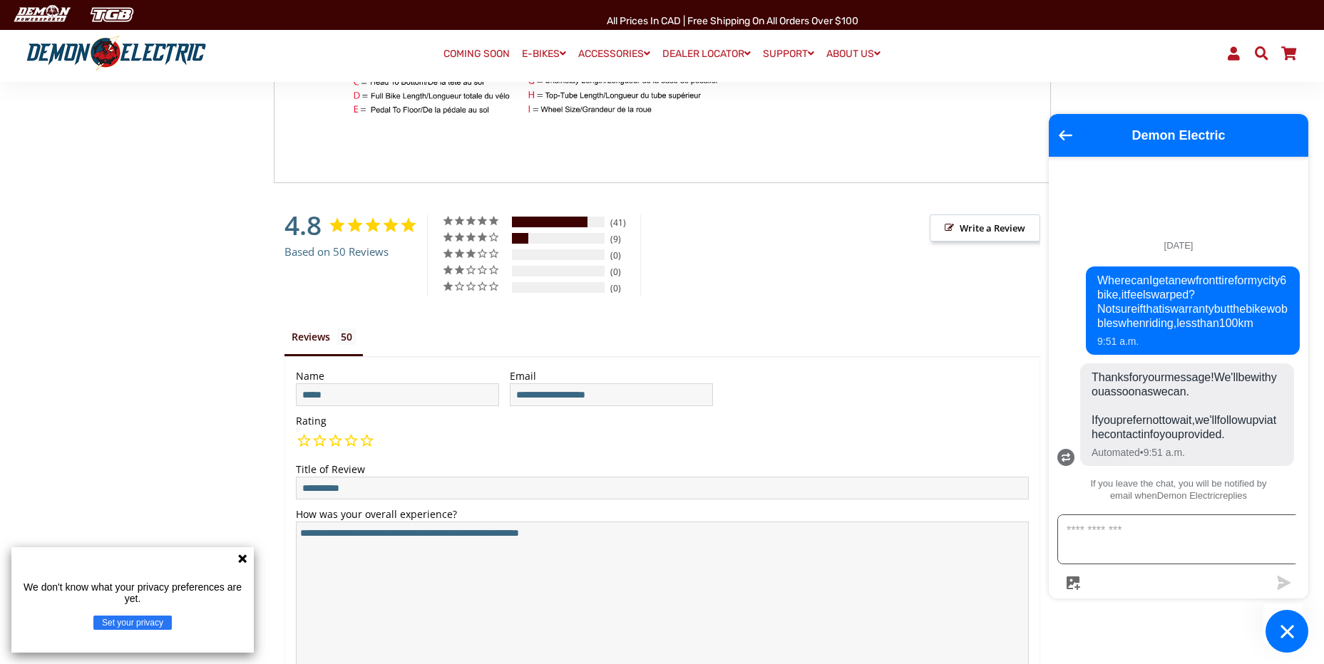
click at [1229, 556] on textarea "Message us" at bounding box center [1187, 539] width 258 height 48
